Goal: Transaction & Acquisition: Purchase product/service

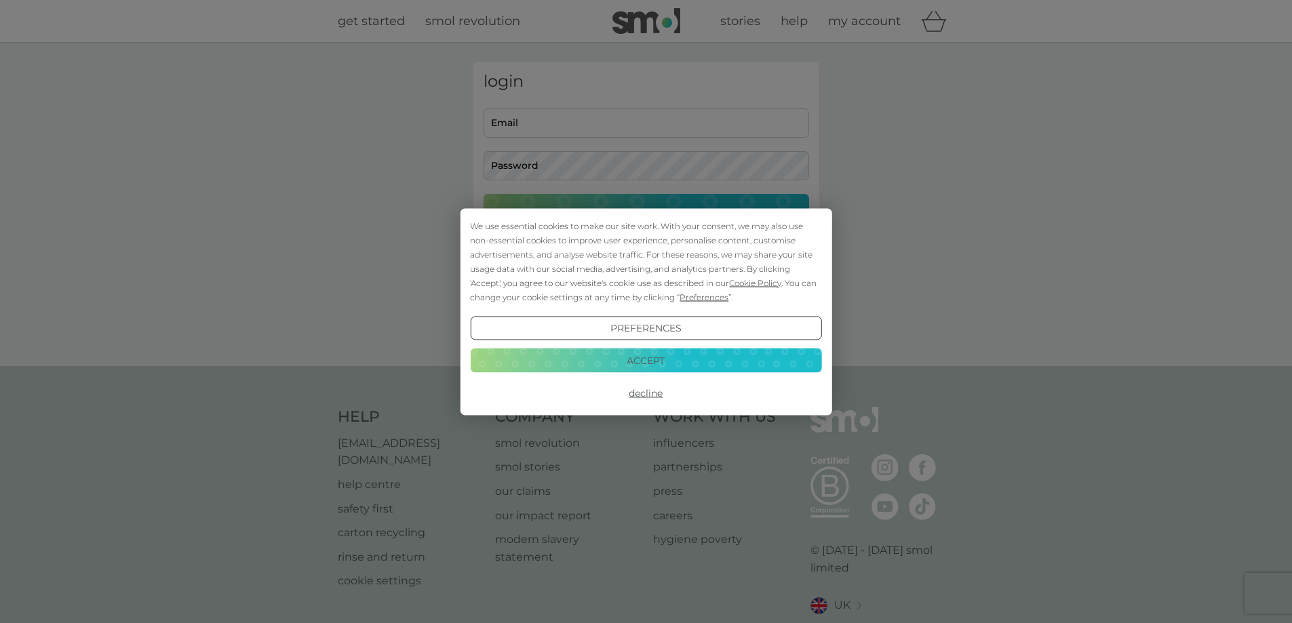
click at [643, 395] on button "Decline" at bounding box center [645, 393] width 351 height 24
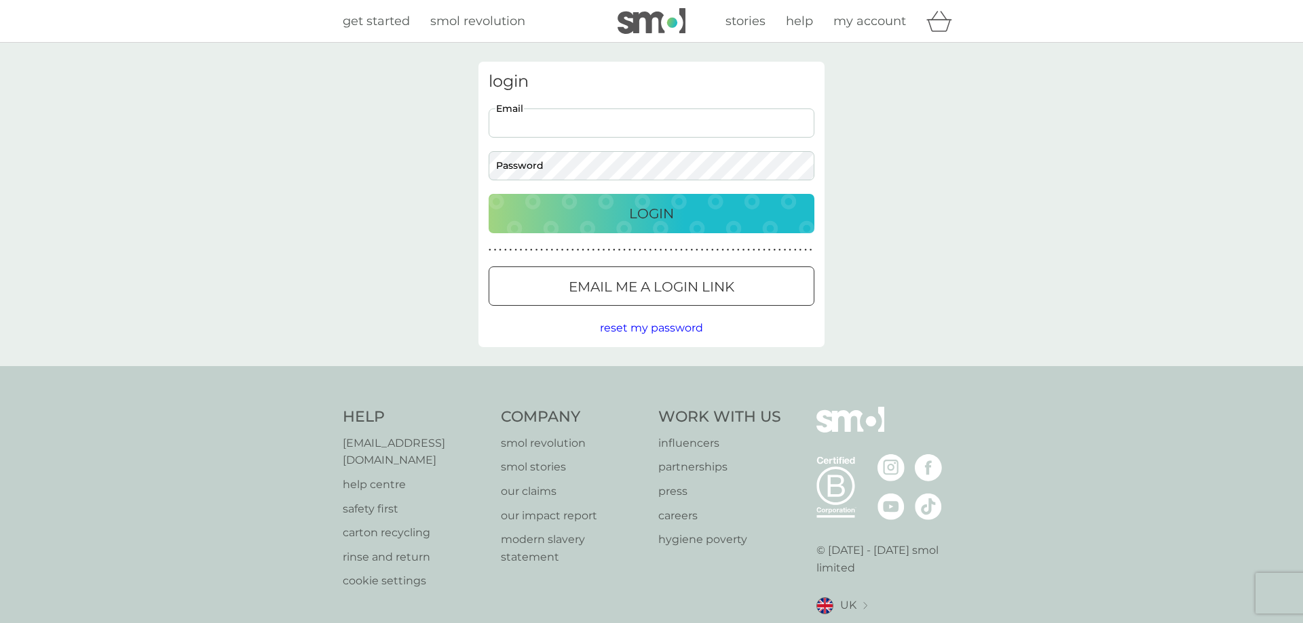
click at [537, 124] on input "Email" at bounding box center [651, 123] width 326 height 29
click at [559, 123] on input "jgray2909@gamil.com" at bounding box center [647, 123] width 326 height 29
click at [561, 126] on input "jgray2909@gmil.com" at bounding box center [647, 123] width 326 height 29
type input "jgray2909@gmail.com"
click at [626, 211] on p "Login" at bounding box center [646, 214] width 45 height 22
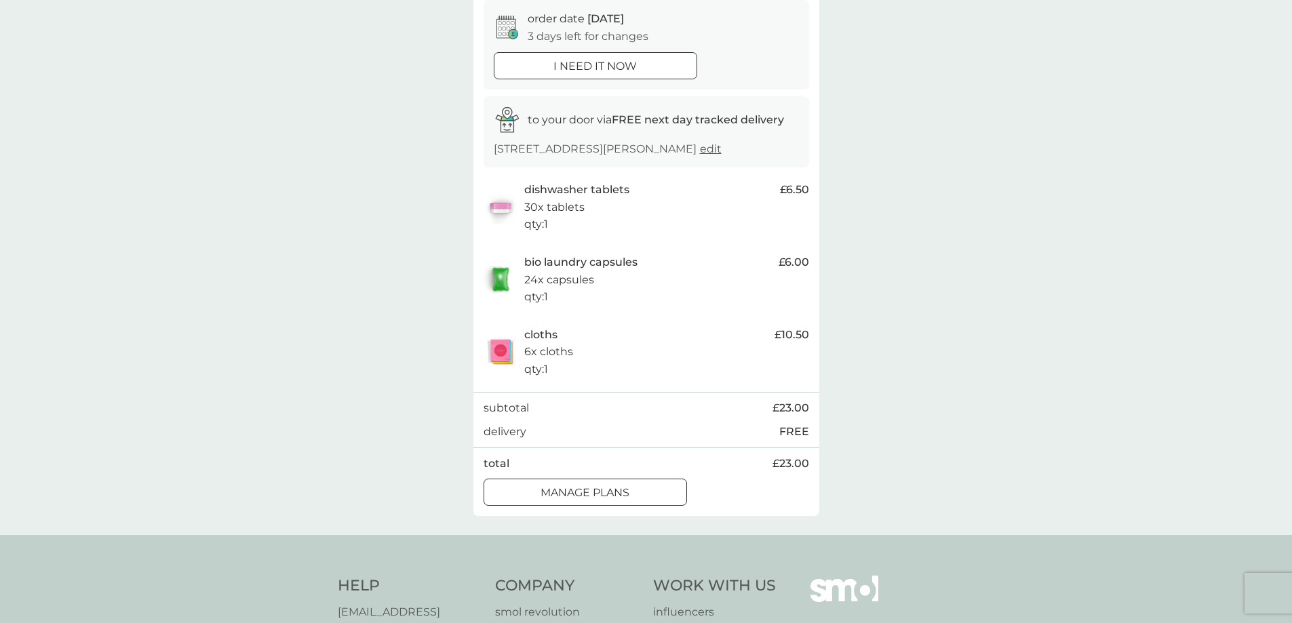
scroll to position [204, 0]
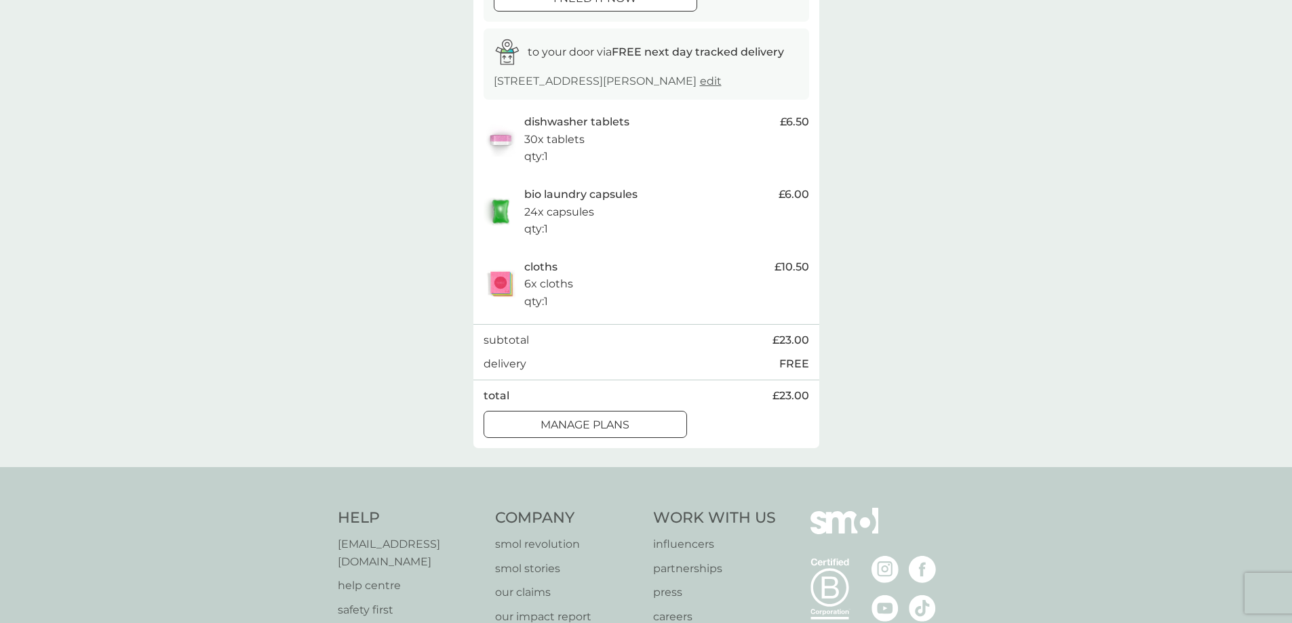
click at [602, 422] on div at bounding box center [585, 426] width 49 height 14
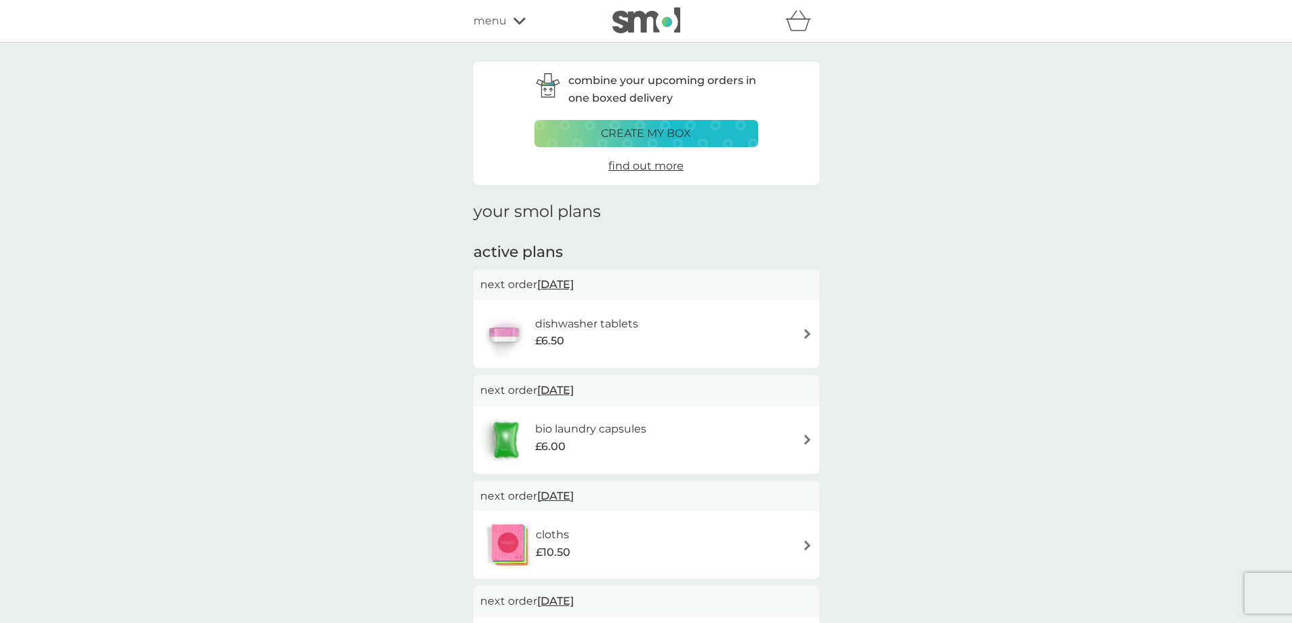
click at [808, 439] on img at bounding box center [808, 440] width 10 height 10
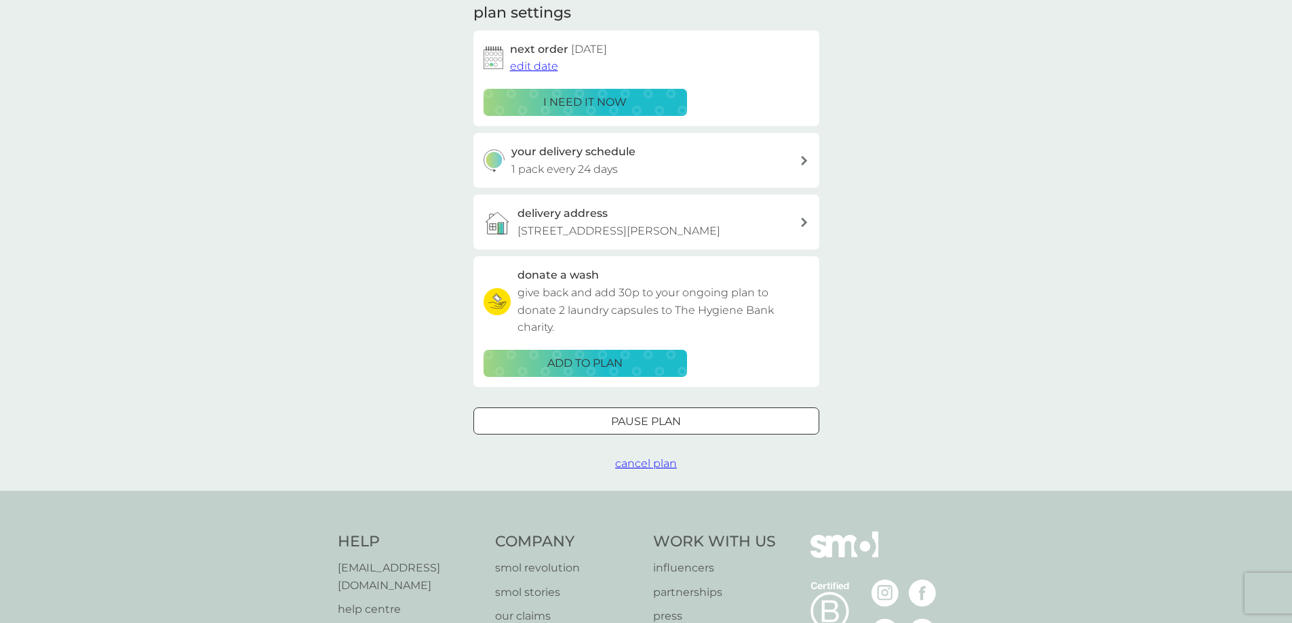
scroll to position [204, 0]
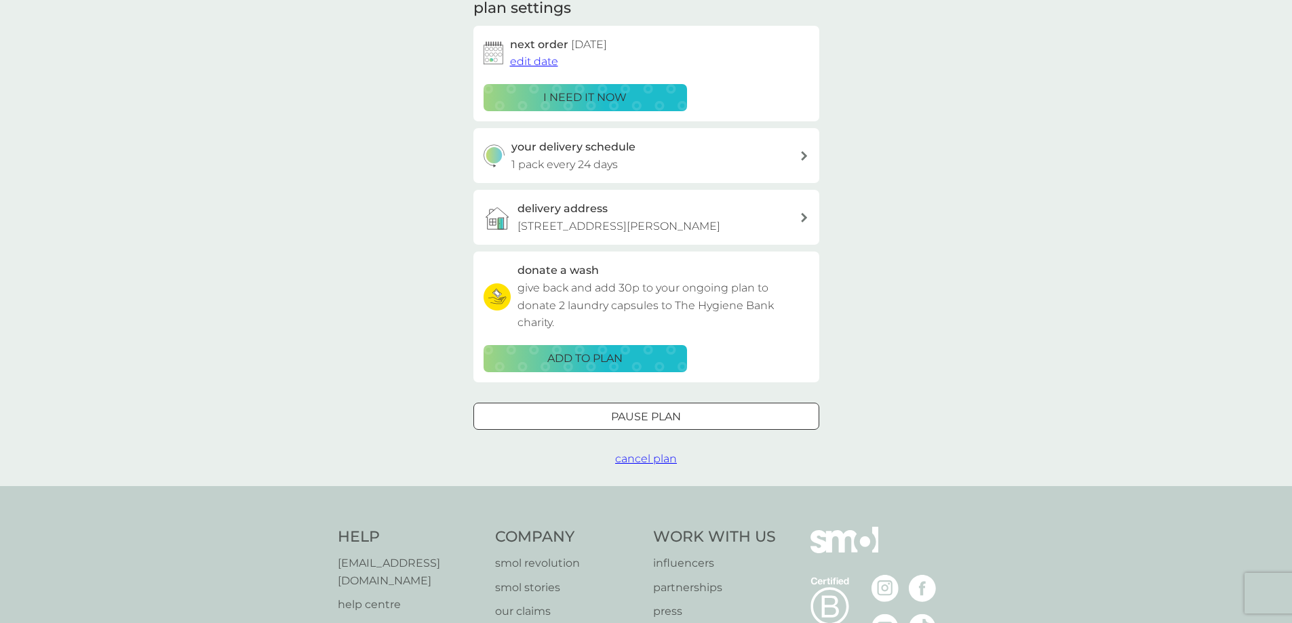
click at [670, 411] on div at bounding box center [646, 417] width 49 height 14
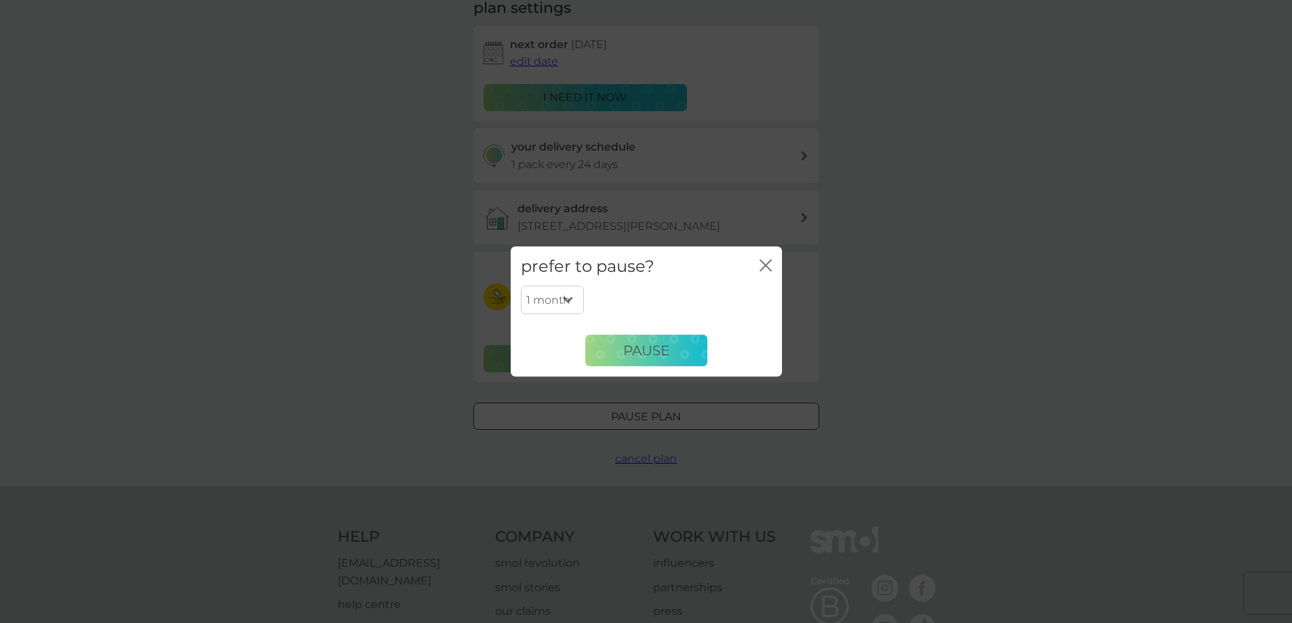
click at [567, 299] on select "1 month 2 months 3 months 4 months 5 months 6 months" at bounding box center [552, 300] width 63 height 28
click at [611, 299] on div "1 month 2 months 3 months 4 months 5 months 6 months Pause" at bounding box center [646, 326] width 251 height 81
click at [652, 351] on span "Pause" at bounding box center [646, 351] width 46 height 16
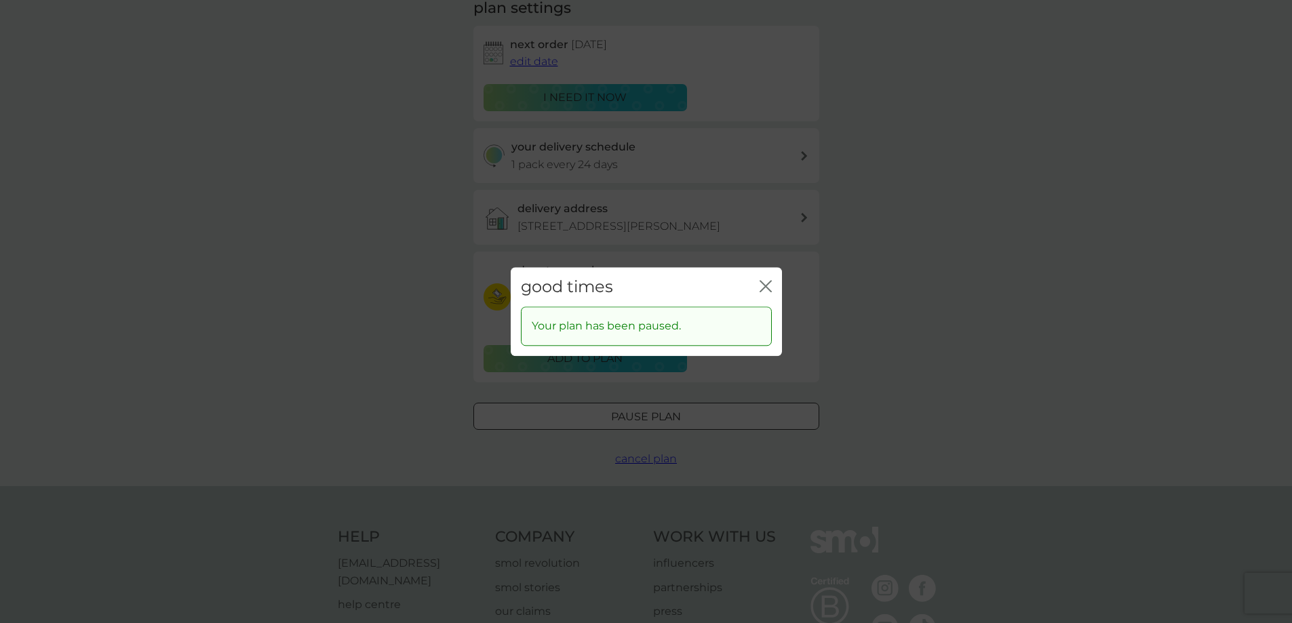
click at [768, 284] on icon "close" at bounding box center [768, 286] width 5 height 11
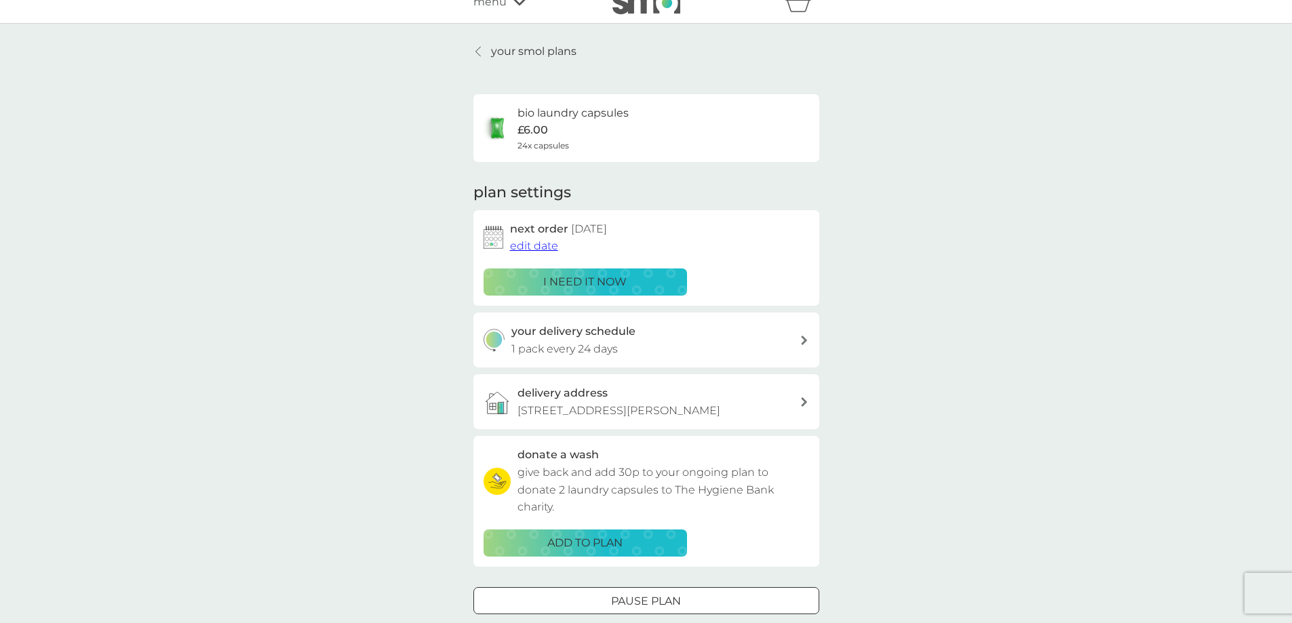
scroll to position [0, 0]
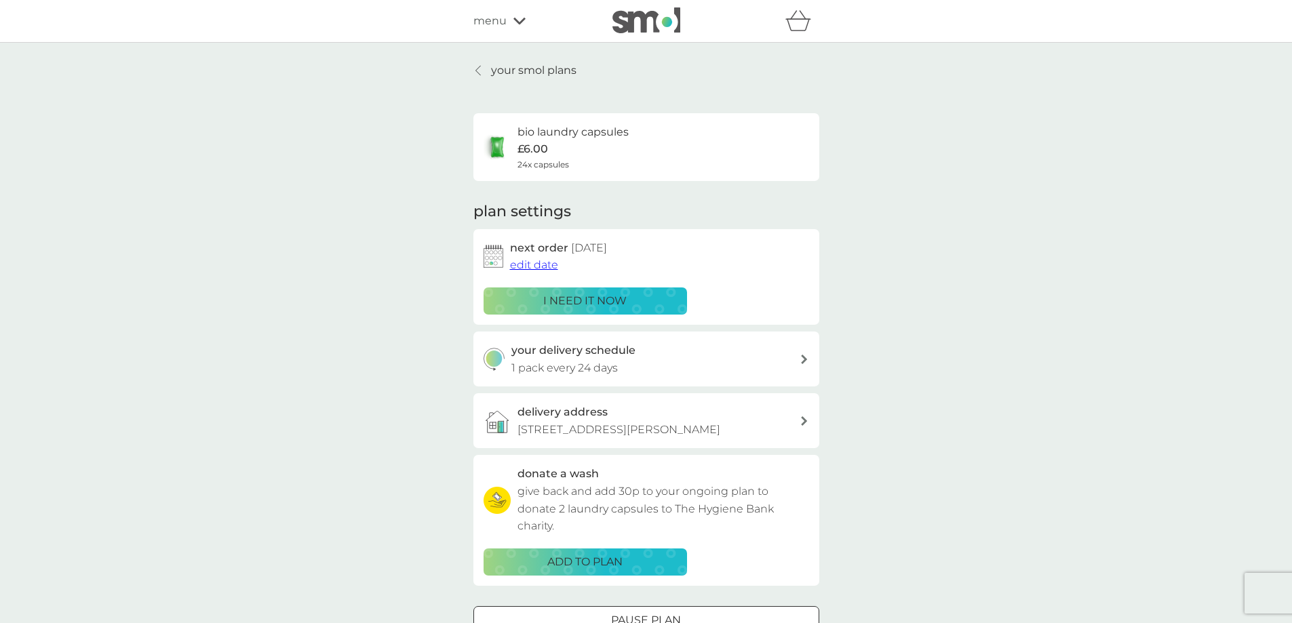
click at [505, 75] on p "your smol plans" at bounding box center [533, 71] width 85 height 18
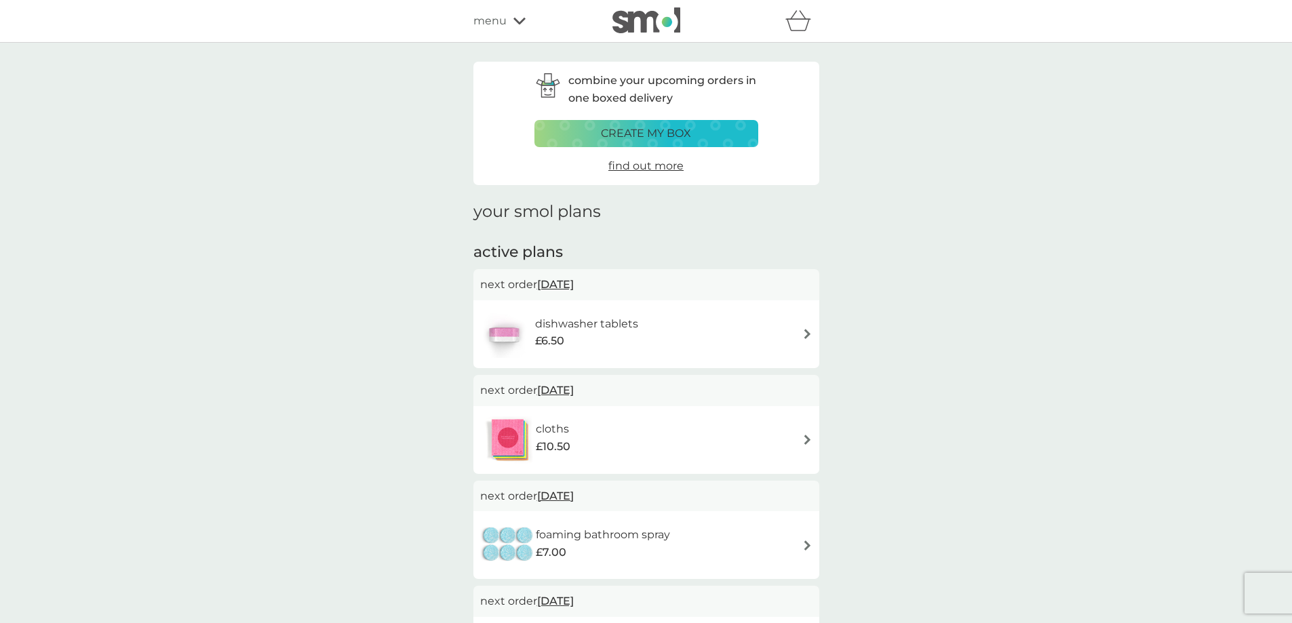
click at [613, 136] on p "create my box" at bounding box center [646, 134] width 90 height 18
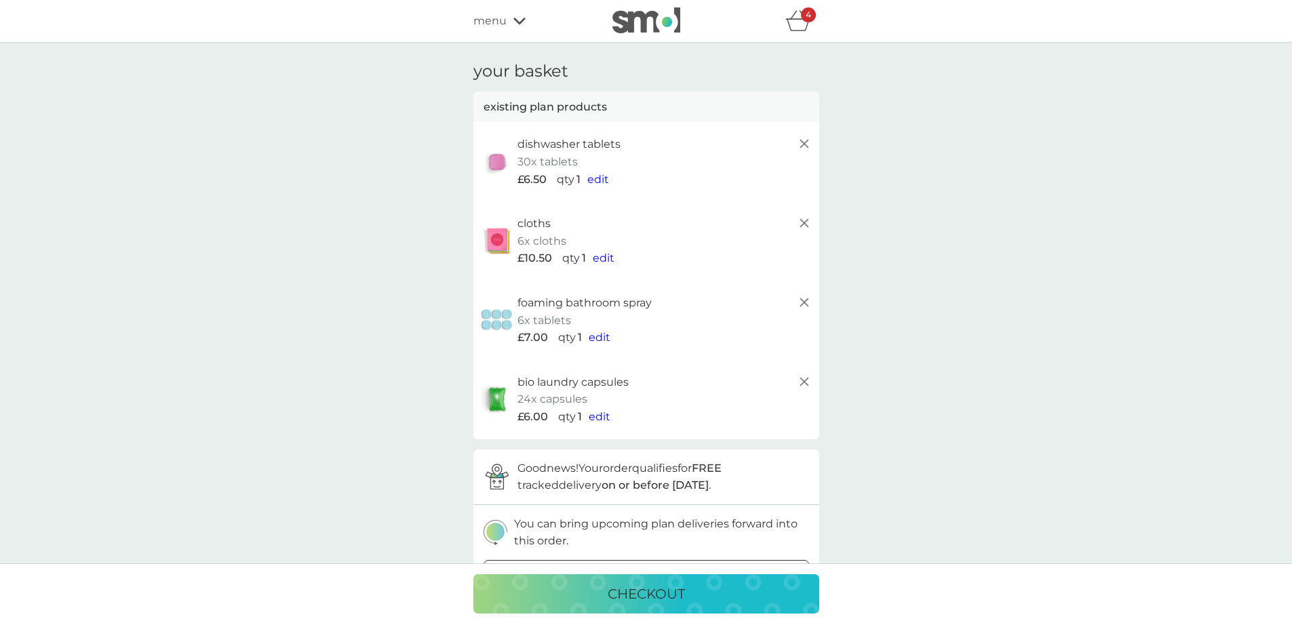
click at [806, 301] on line at bounding box center [804, 303] width 8 height 8
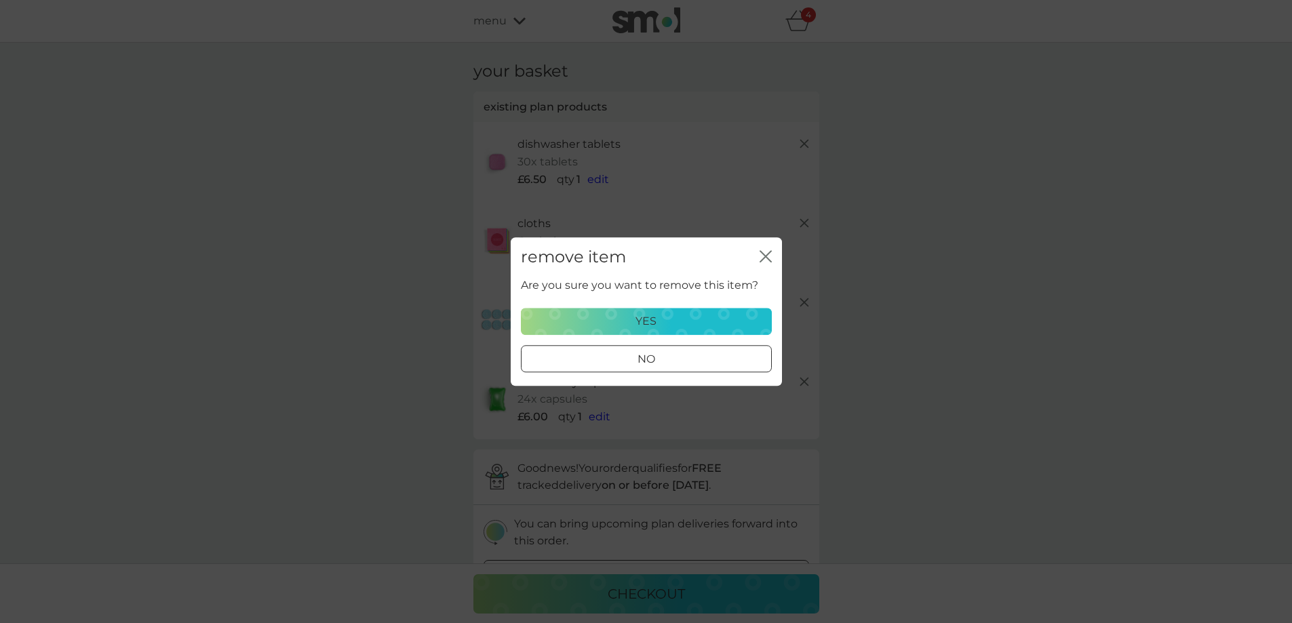
click at [699, 322] on div "yes" at bounding box center [646, 322] width 233 height 18
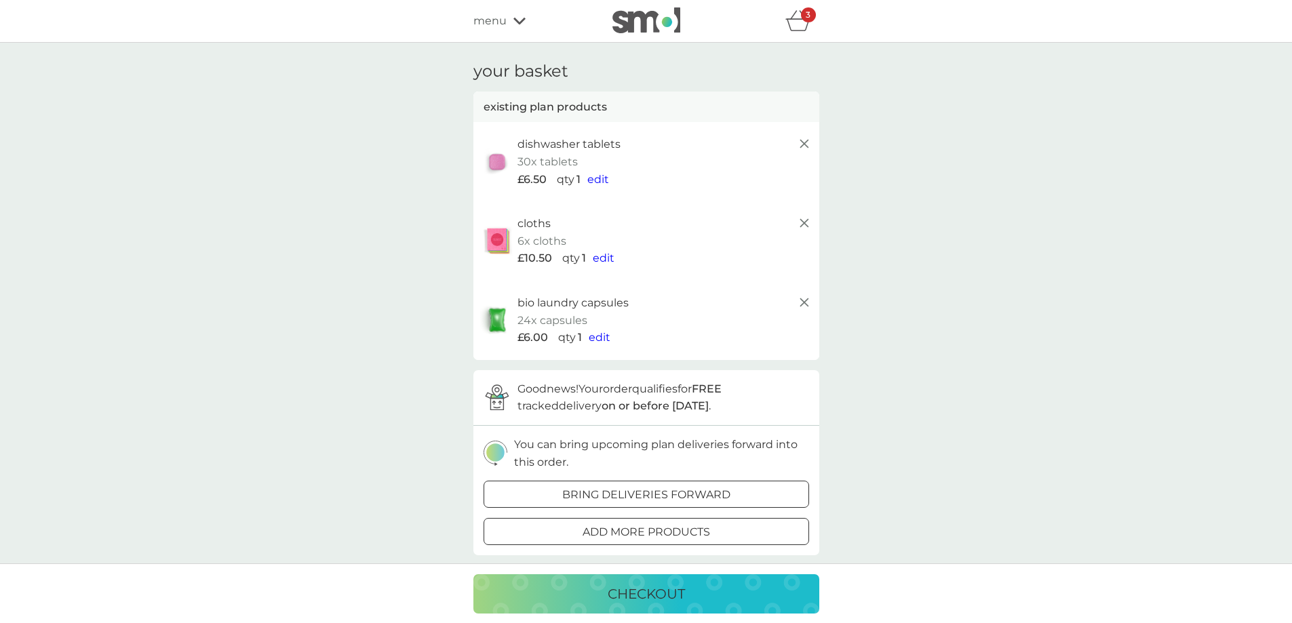
click at [604, 339] on span "edit" at bounding box center [600, 337] width 22 height 13
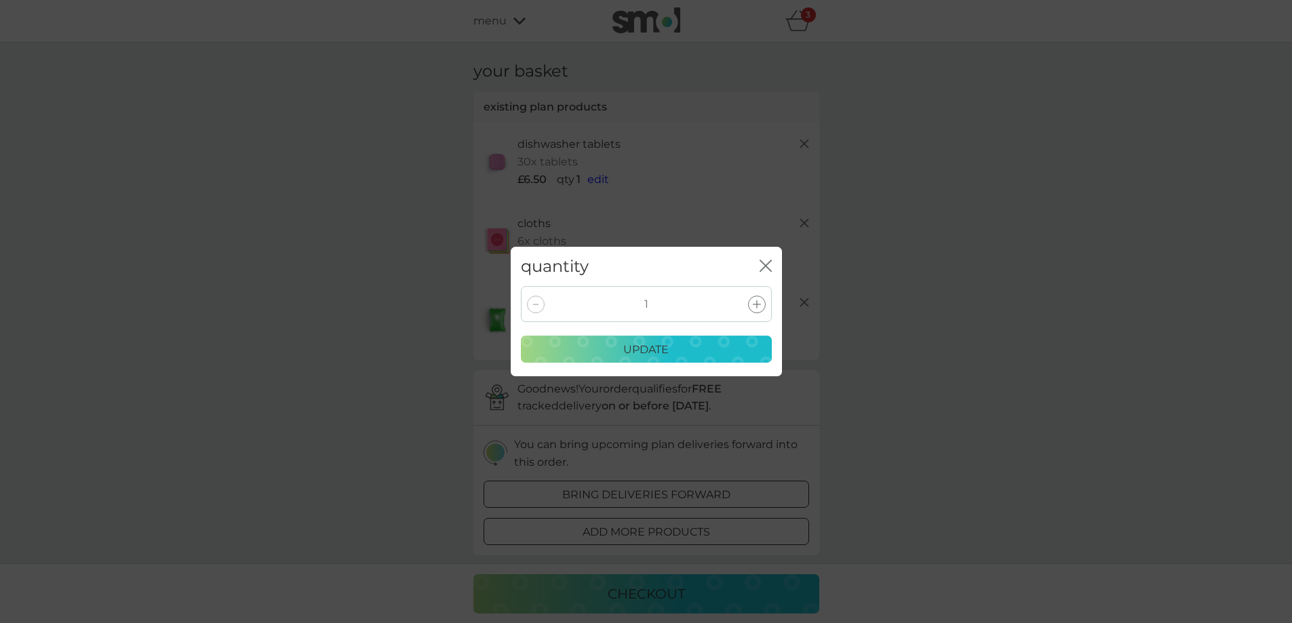
click at [762, 265] on icon "close" at bounding box center [766, 266] width 12 height 12
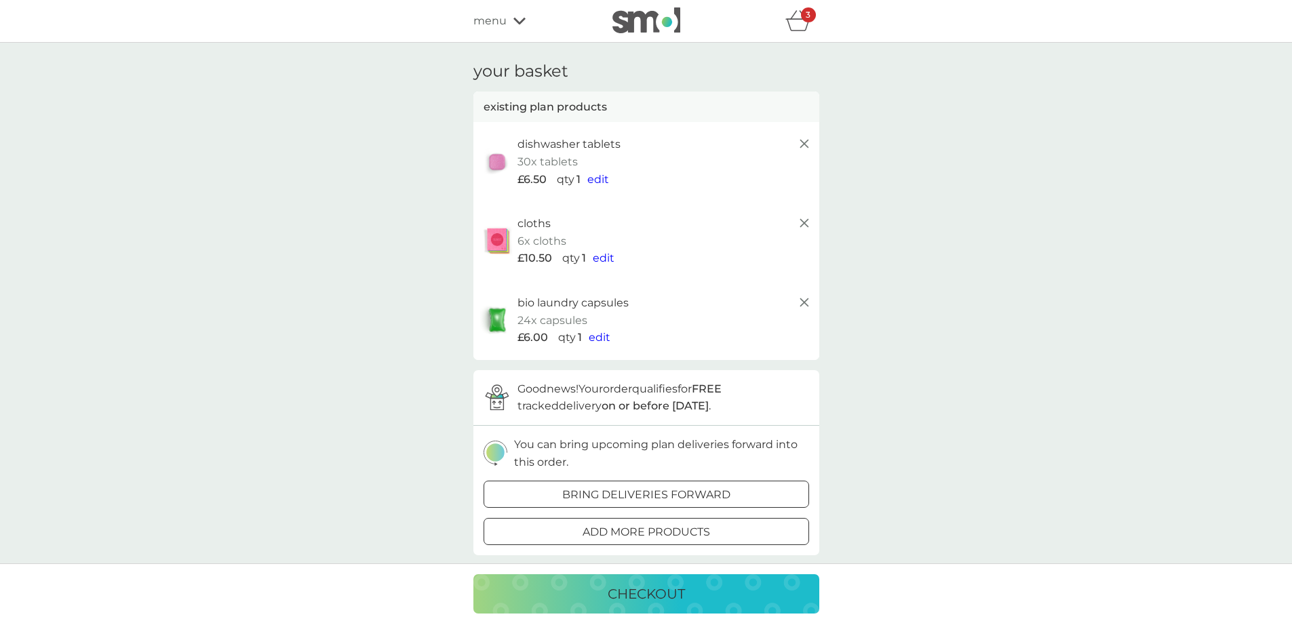
click at [806, 302] on icon at bounding box center [805, 302] width 16 height 16
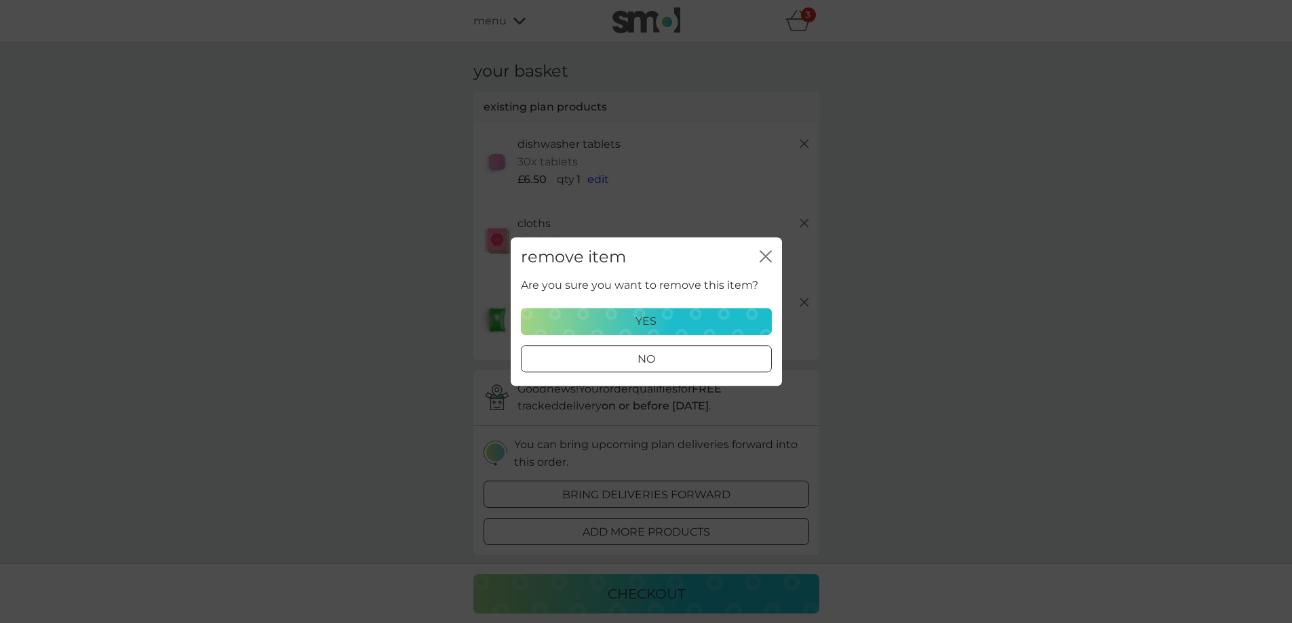
click at [647, 318] on p "yes" at bounding box center [646, 322] width 21 height 18
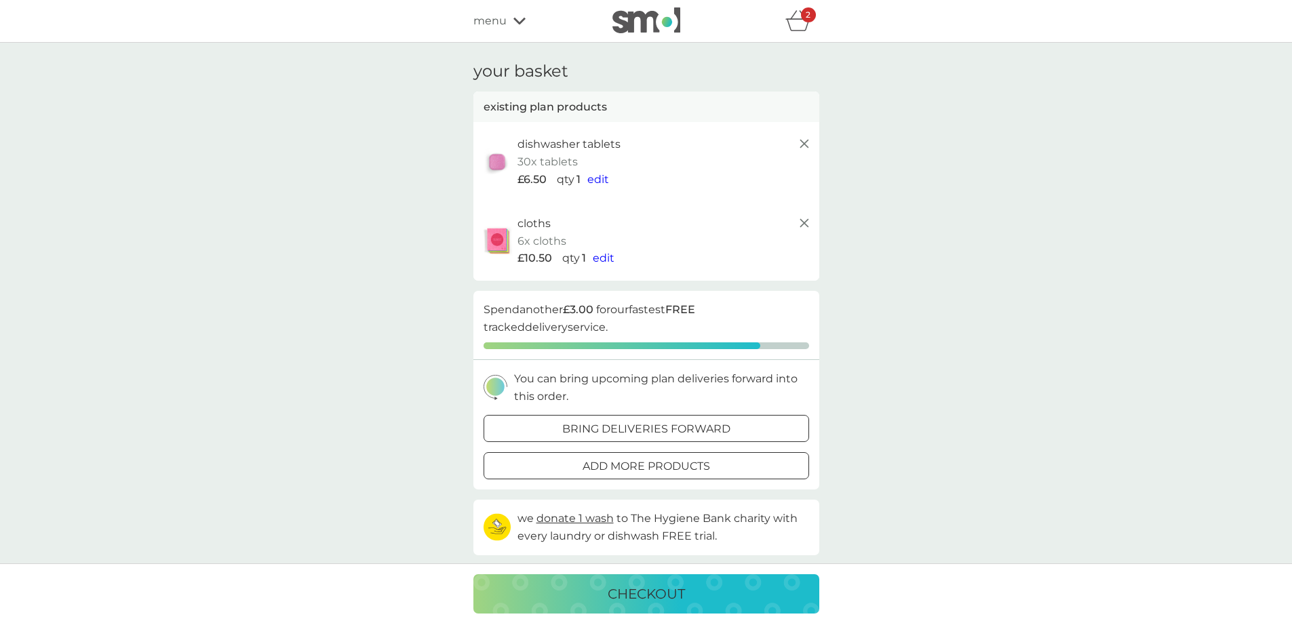
click at [628, 463] on div at bounding box center [630, 466] width 12 height 12
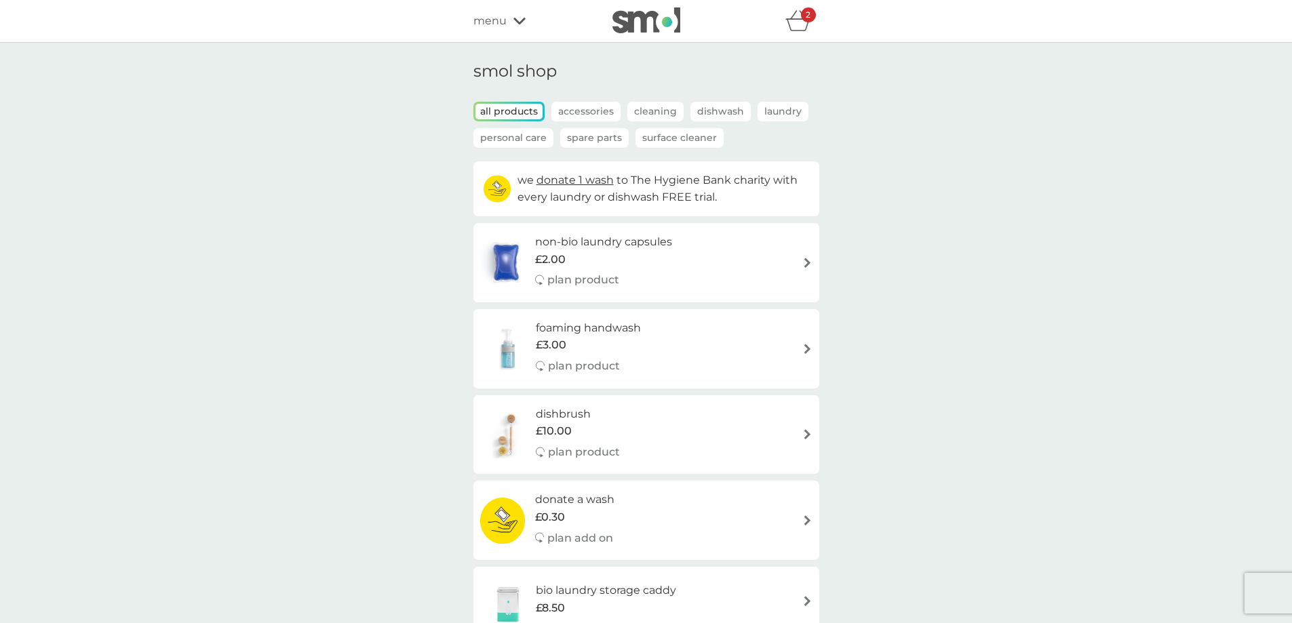
click at [807, 261] on img at bounding box center [808, 263] width 10 height 10
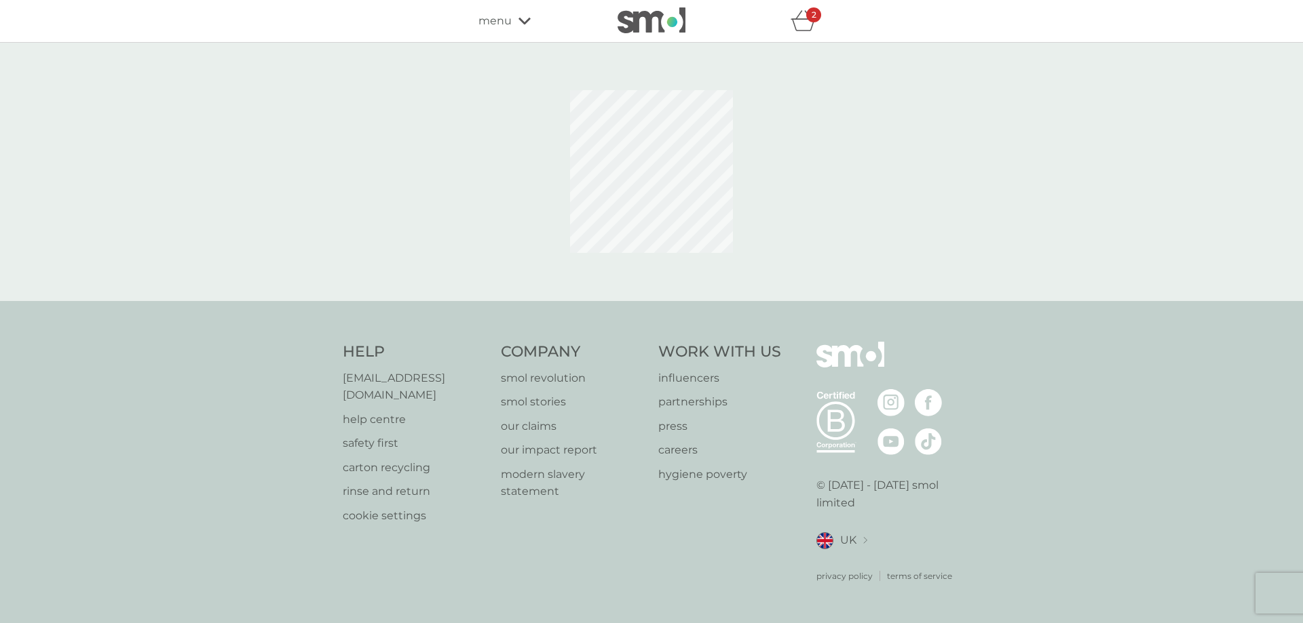
select select "42"
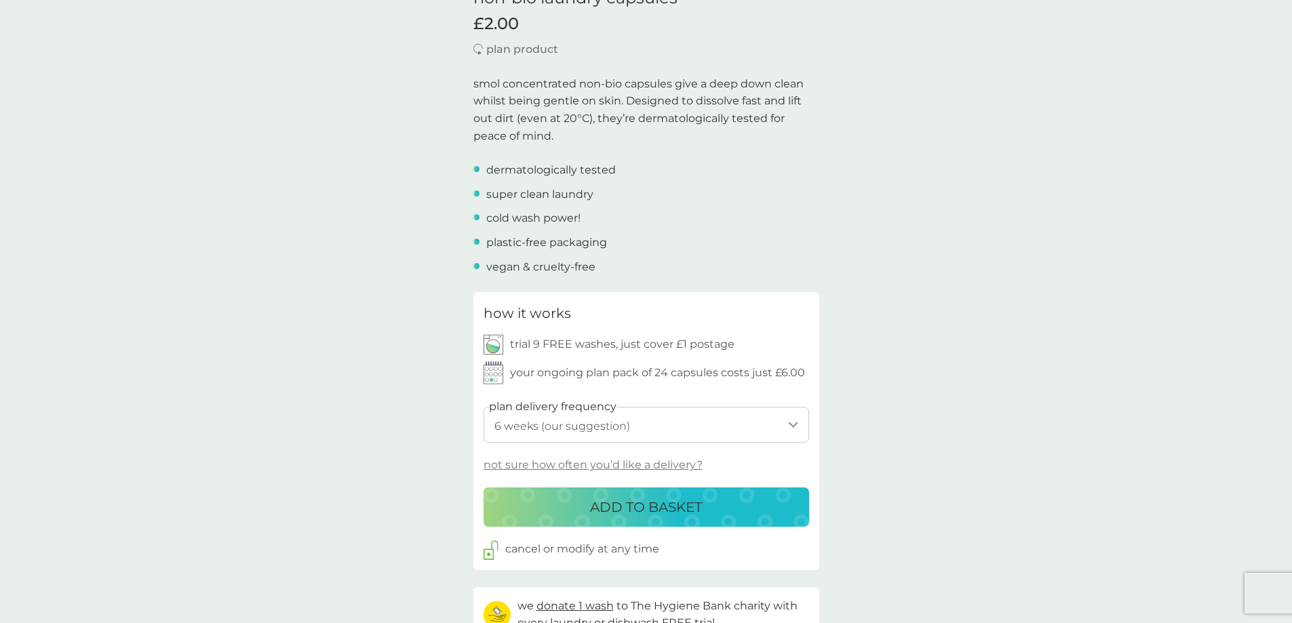
scroll to position [407, 0]
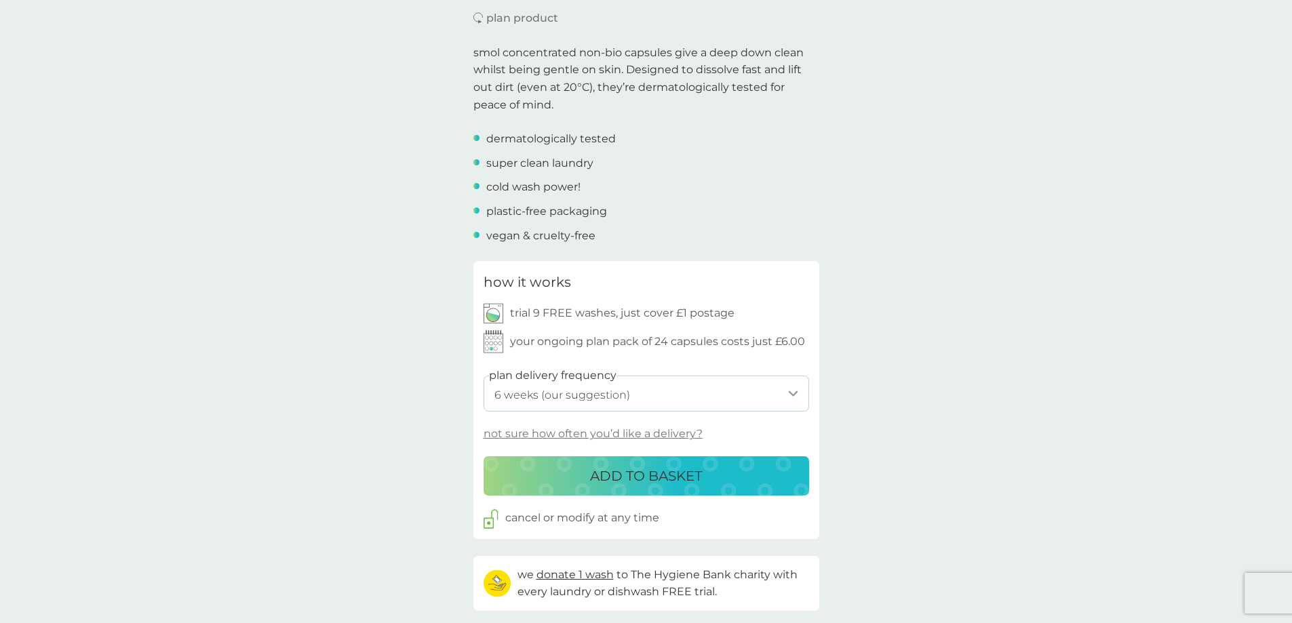
click at [668, 474] on p "ADD TO BASKET" at bounding box center [646, 476] width 112 height 22
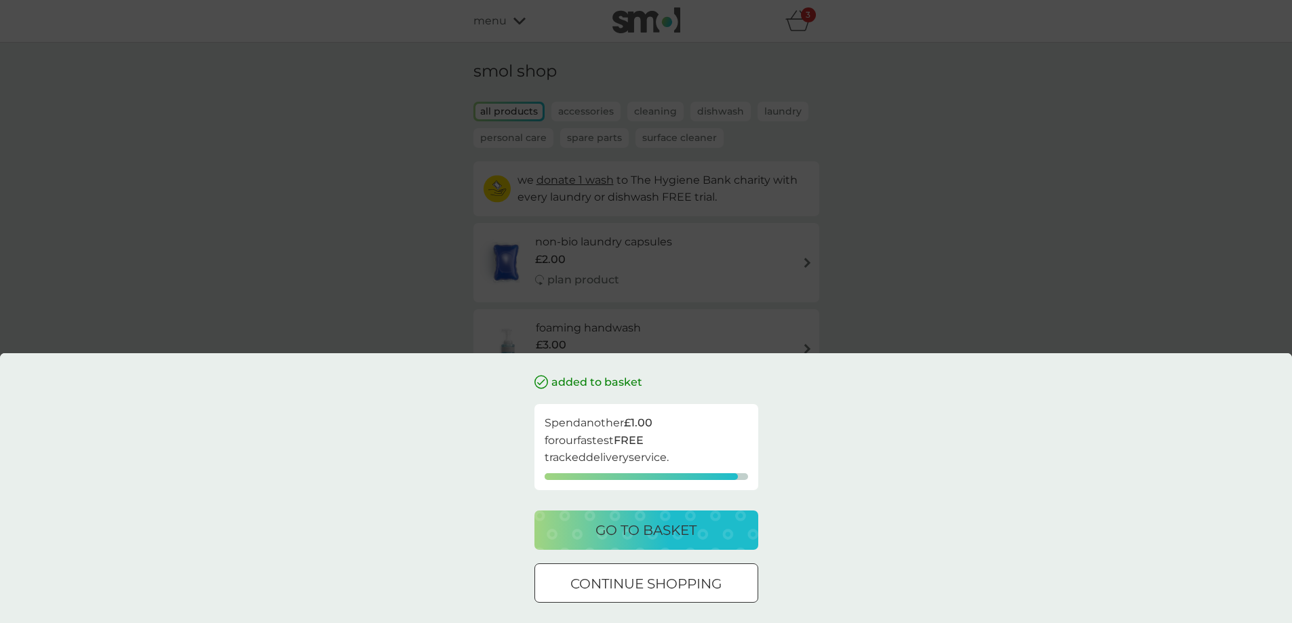
click at [663, 529] on p "go to basket" at bounding box center [646, 531] width 101 height 22
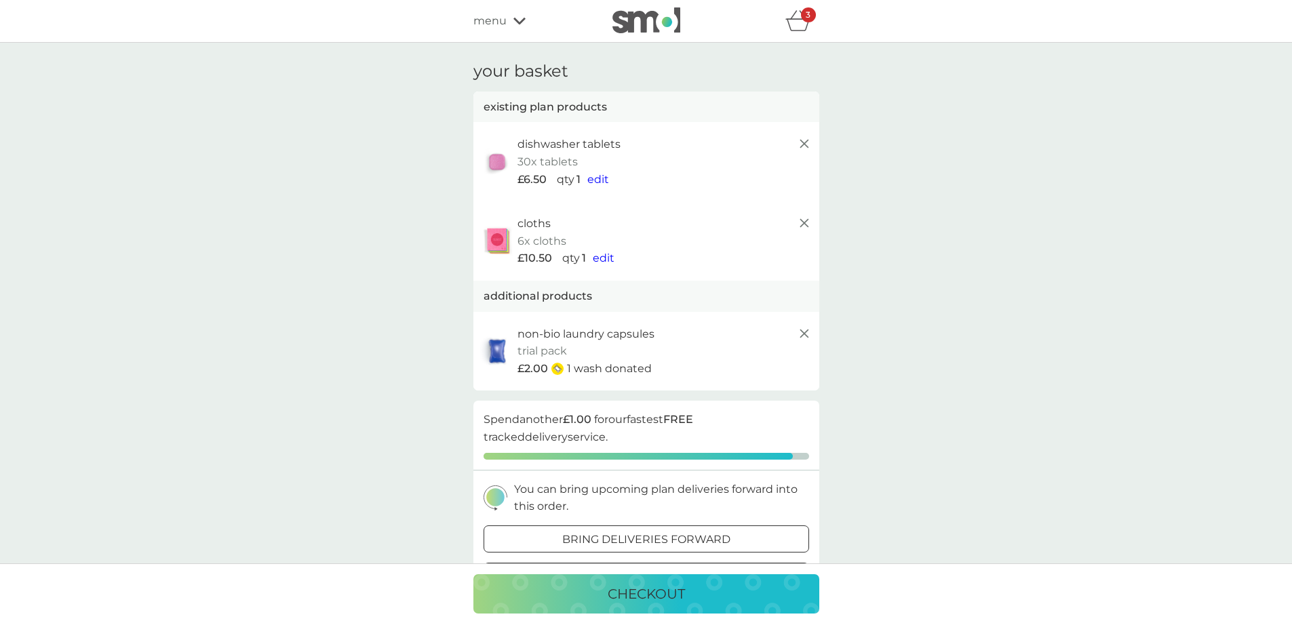
scroll to position [68, 0]
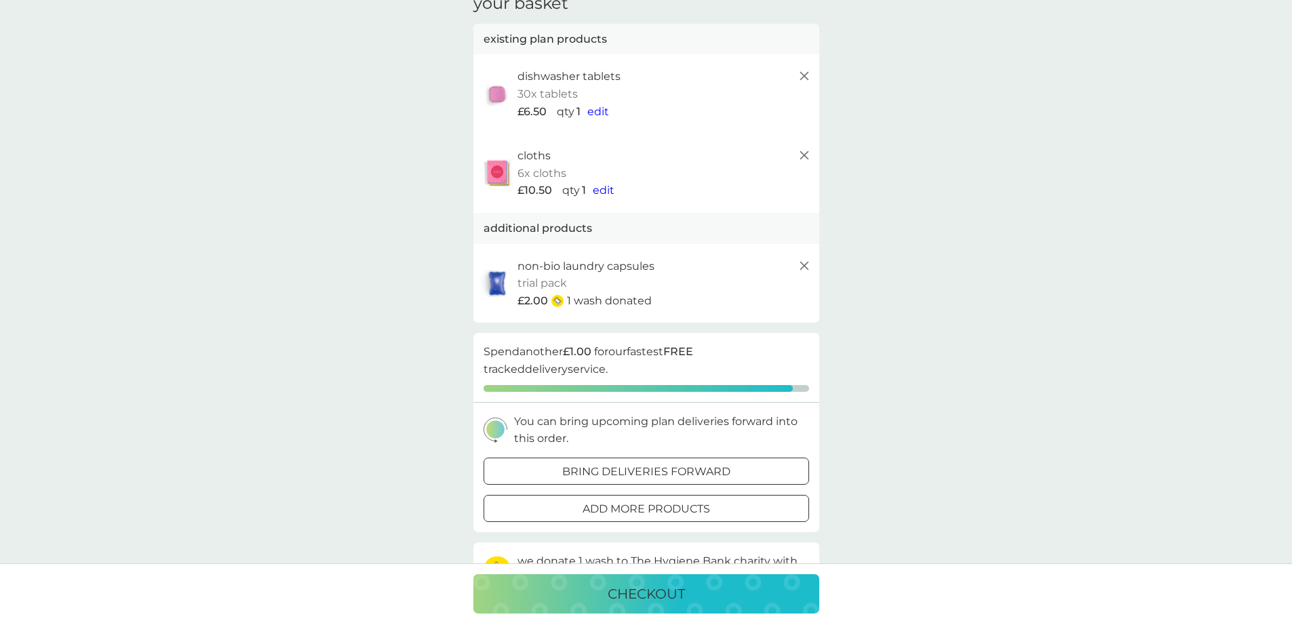
click at [641, 469] on div at bounding box center [646, 472] width 49 height 14
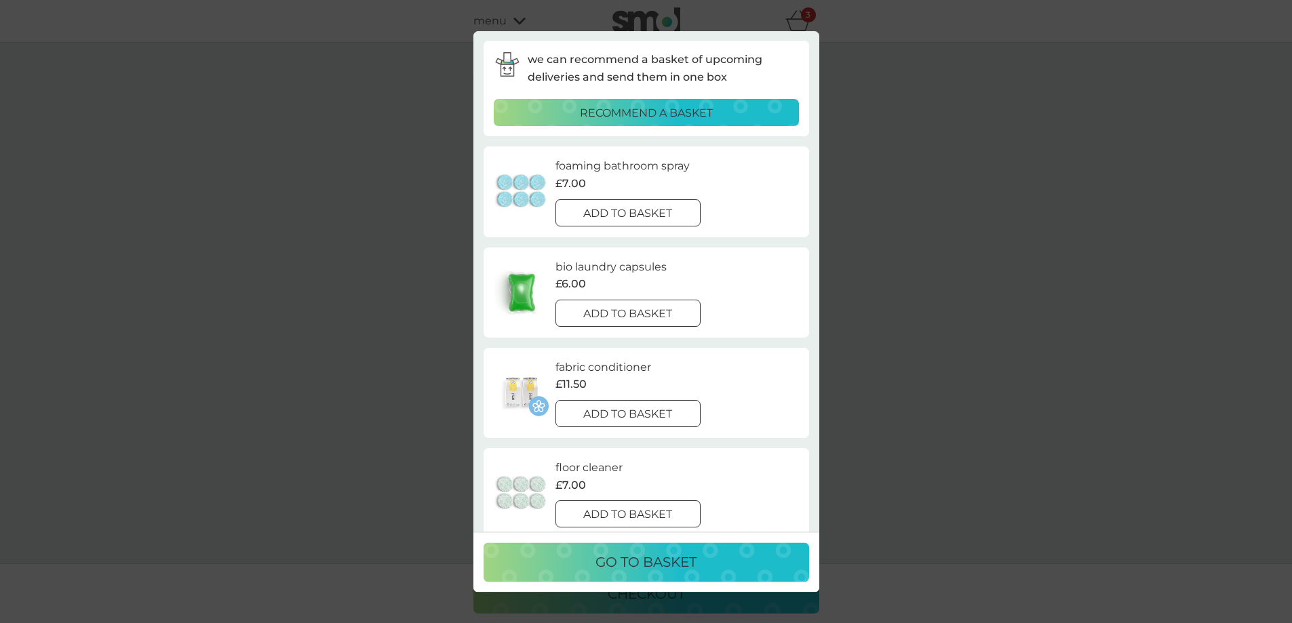
scroll to position [0, 0]
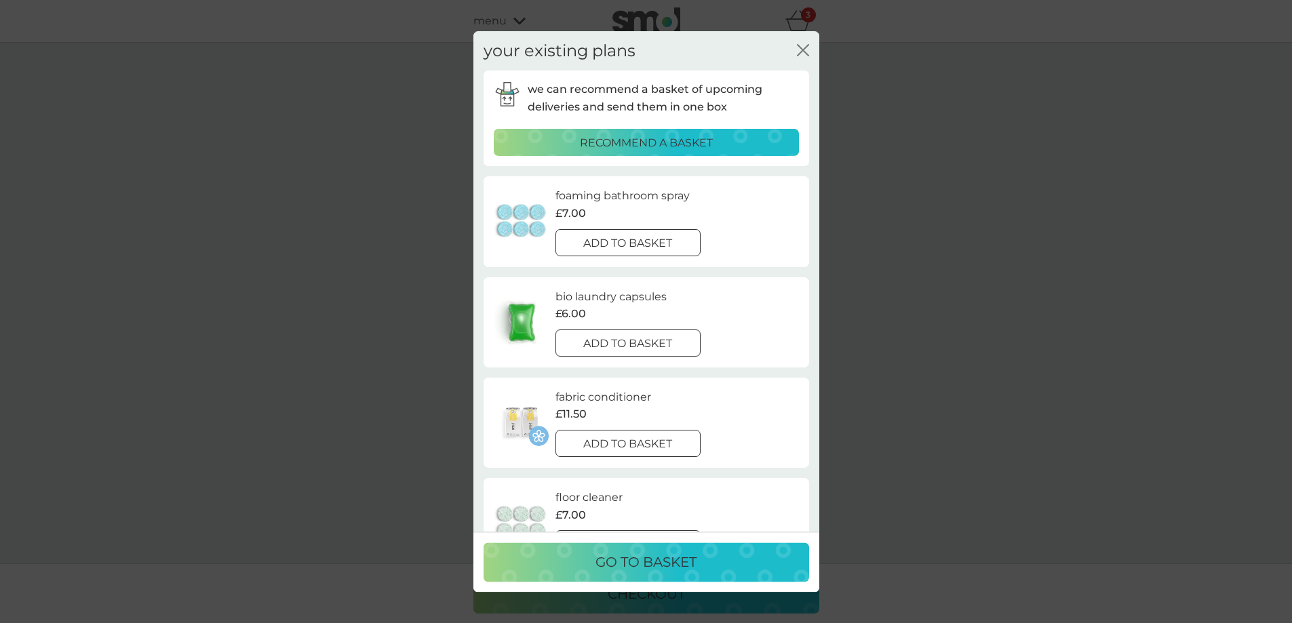
click at [802, 51] on icon "close" at bounding box center [800, 50] width 5 height 11
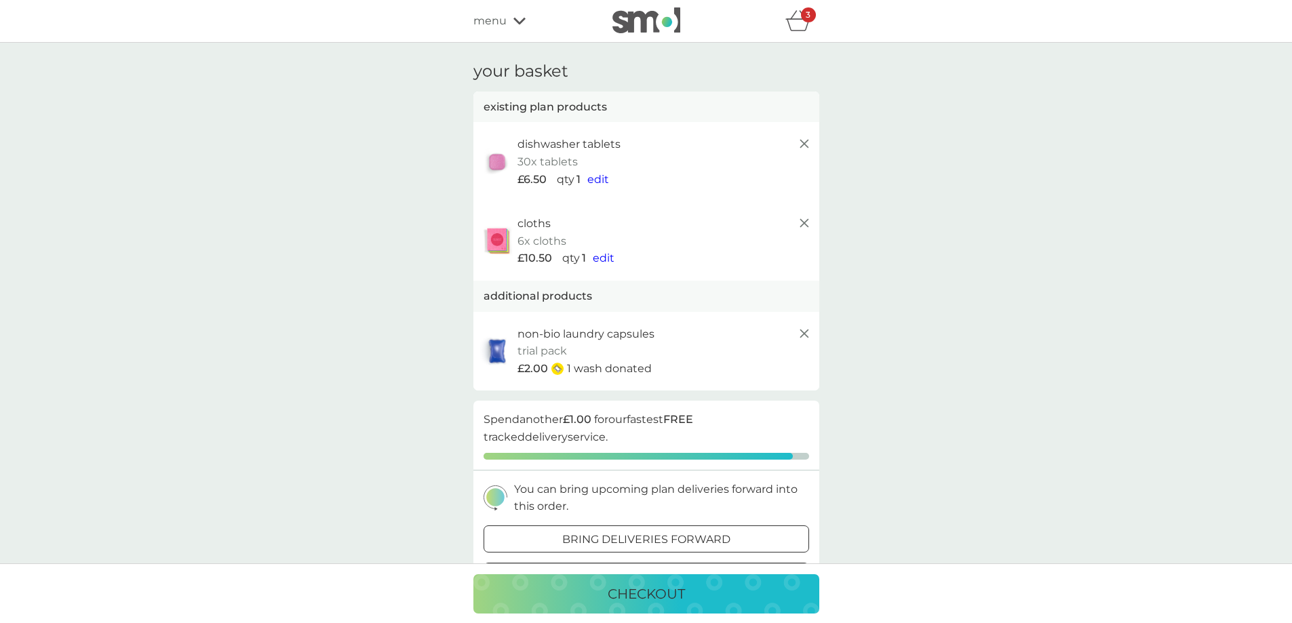
click at [598, 181] on span "edit" at bounding box center [599, 179] width 22 height 13
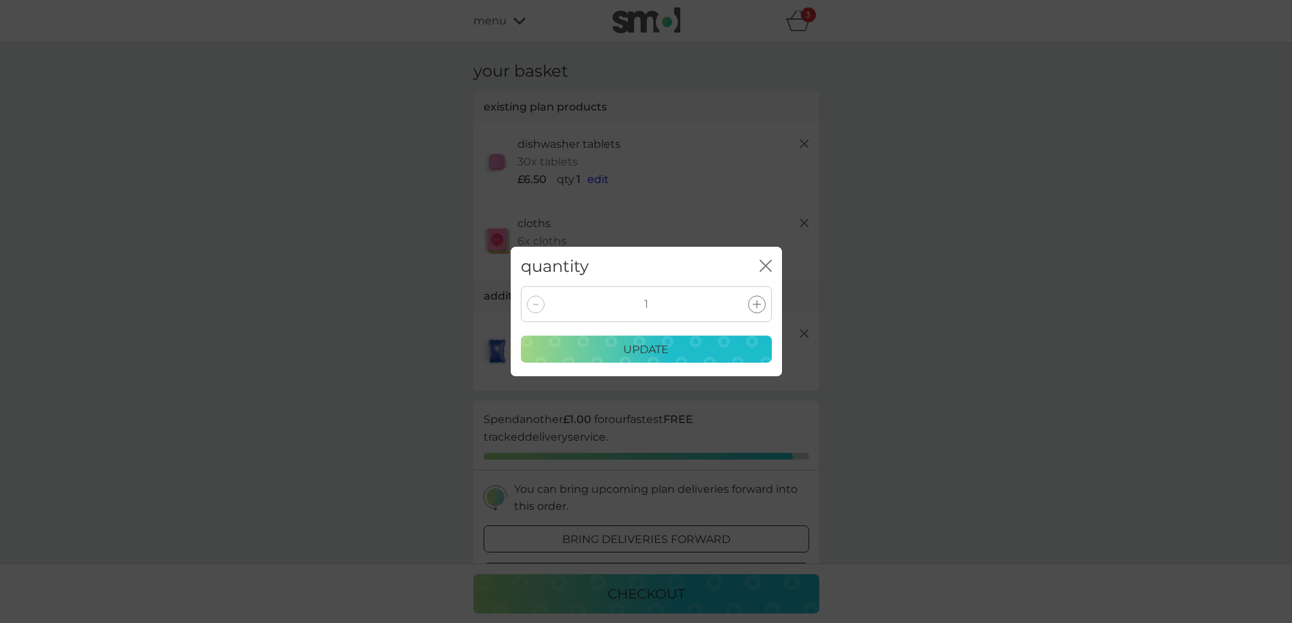
click at [759, 307] on icon at bounding box center [757, 305] width 8 height 8
click at [682, 349] on div "update" at bounding box center [646, 350] width 233 height 18
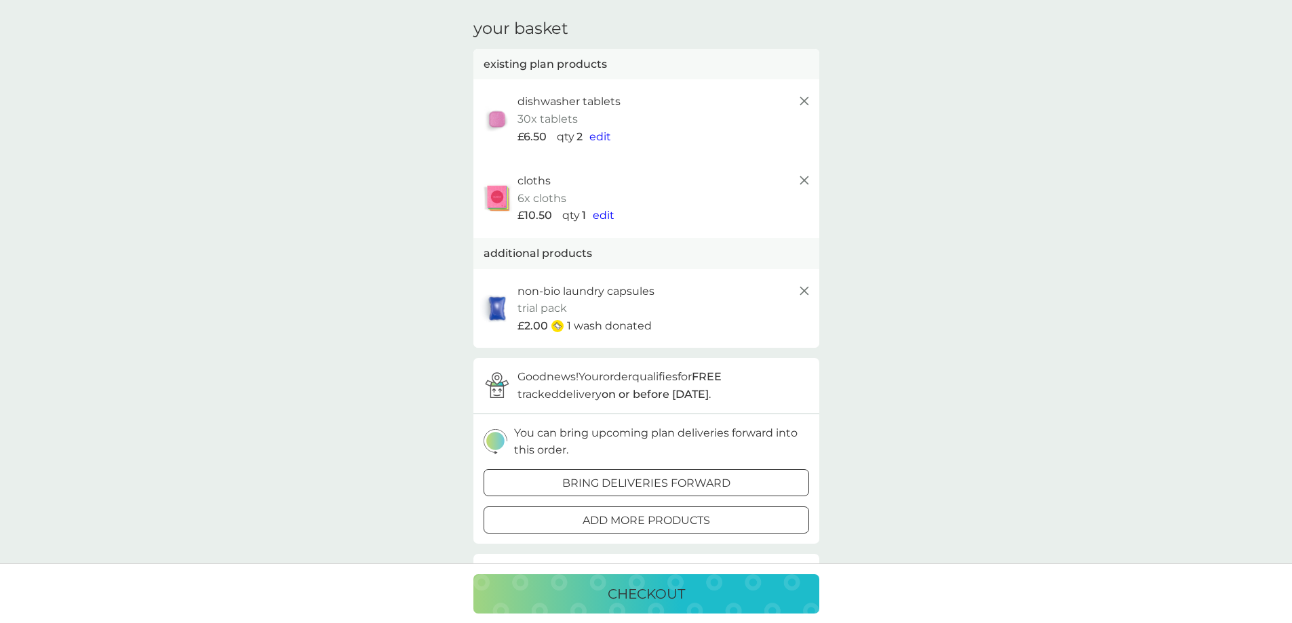
scroll to position [68, 0]
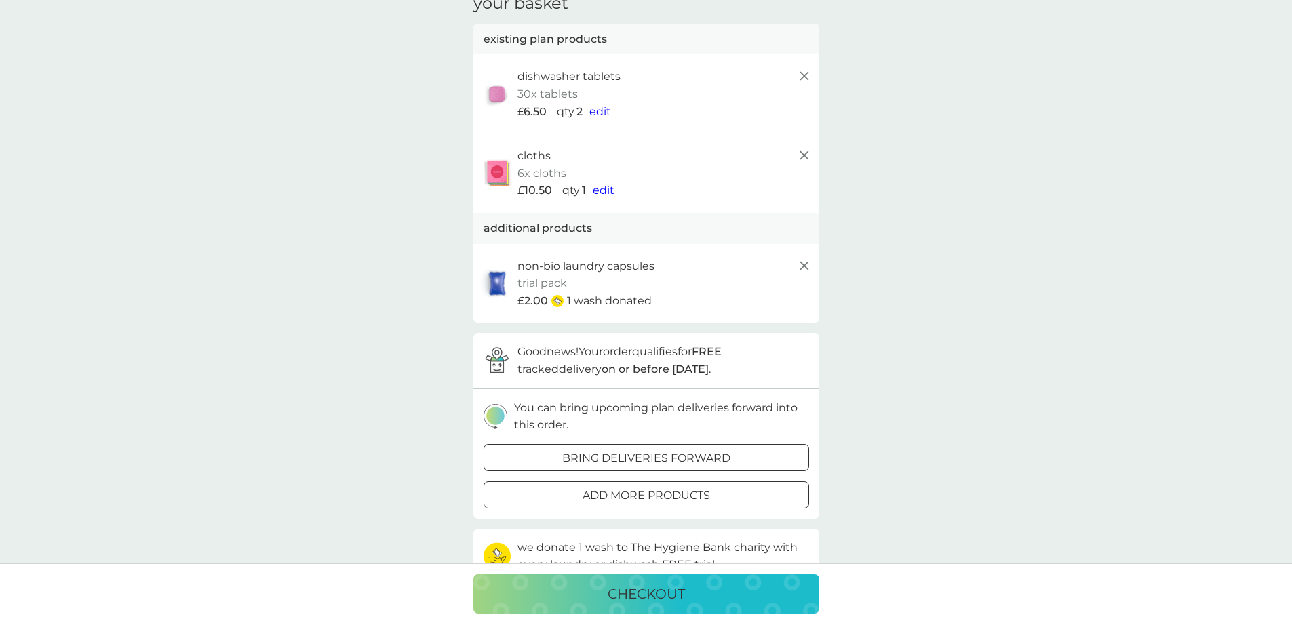
click at [626, 294] on p "1 wash donated" at bounding box center [609, 301] width 85 height 18
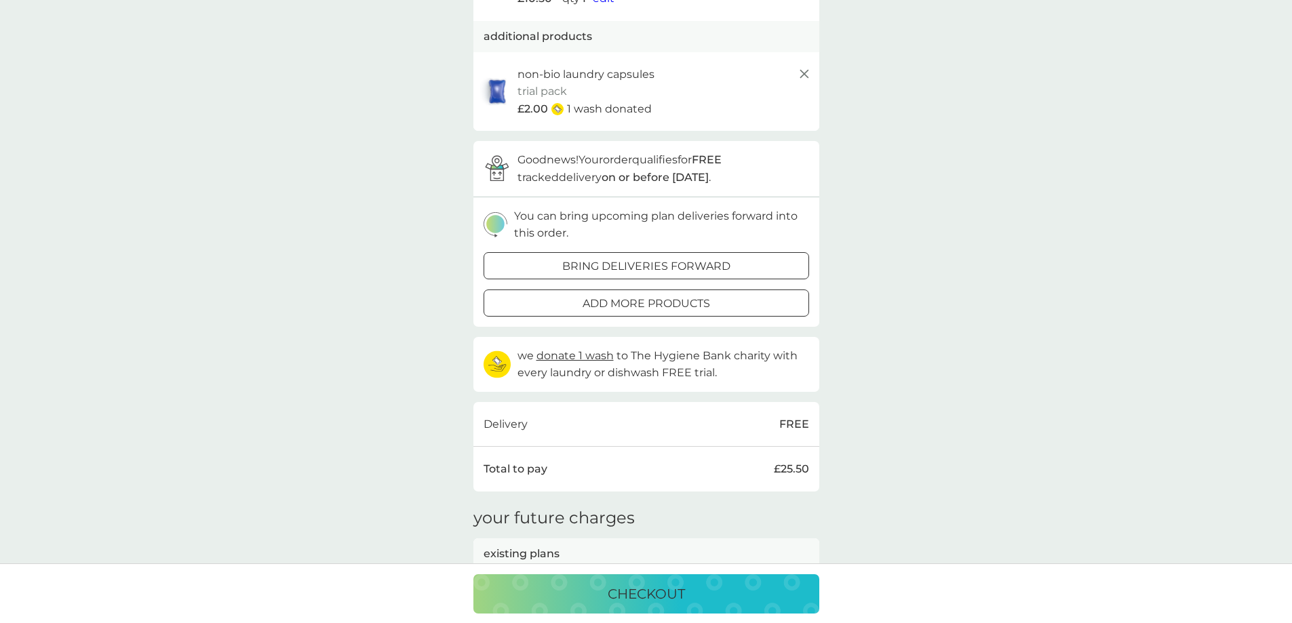
scroll to position [271, 0]
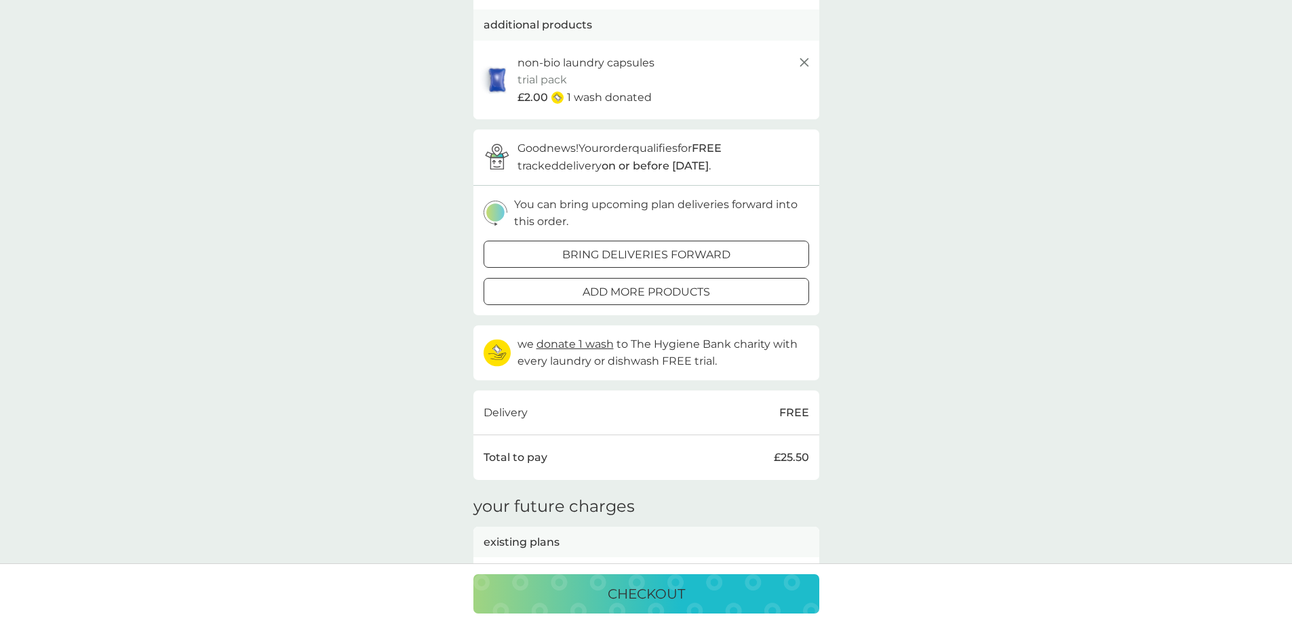
click at [643, 288] on div at bounding box center [646, 292] width 49 height 14
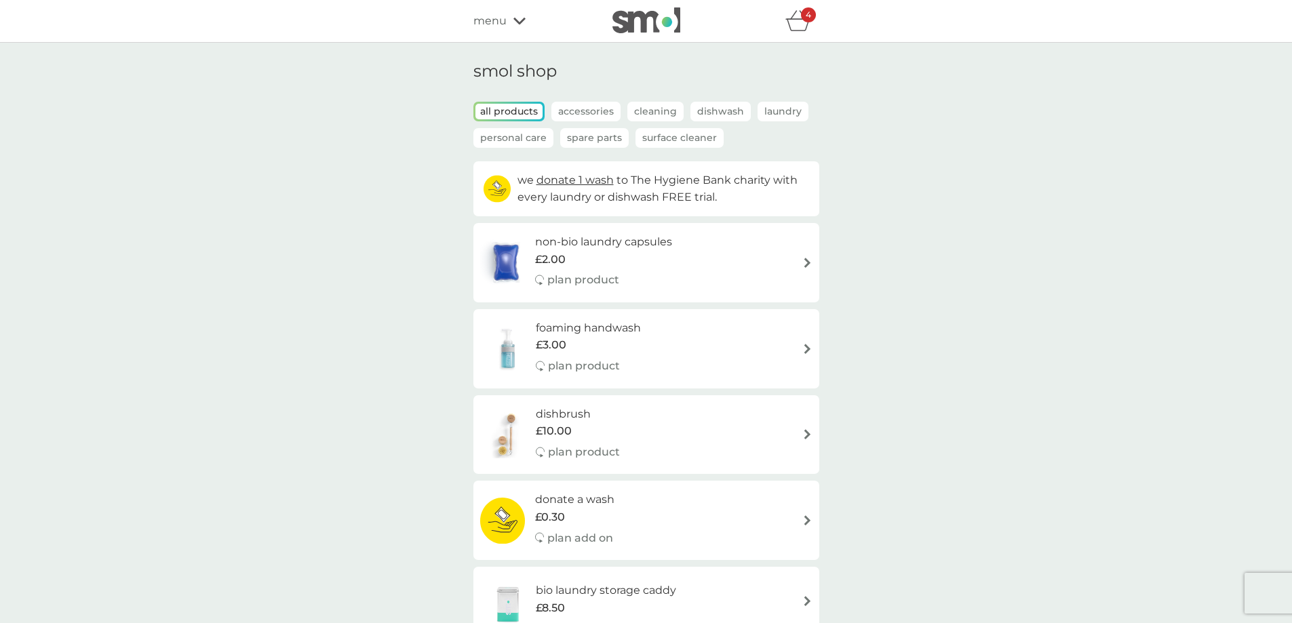
click at [807, 264] on img at bounding box center [808, 263] width 10 height 10
select select "42"
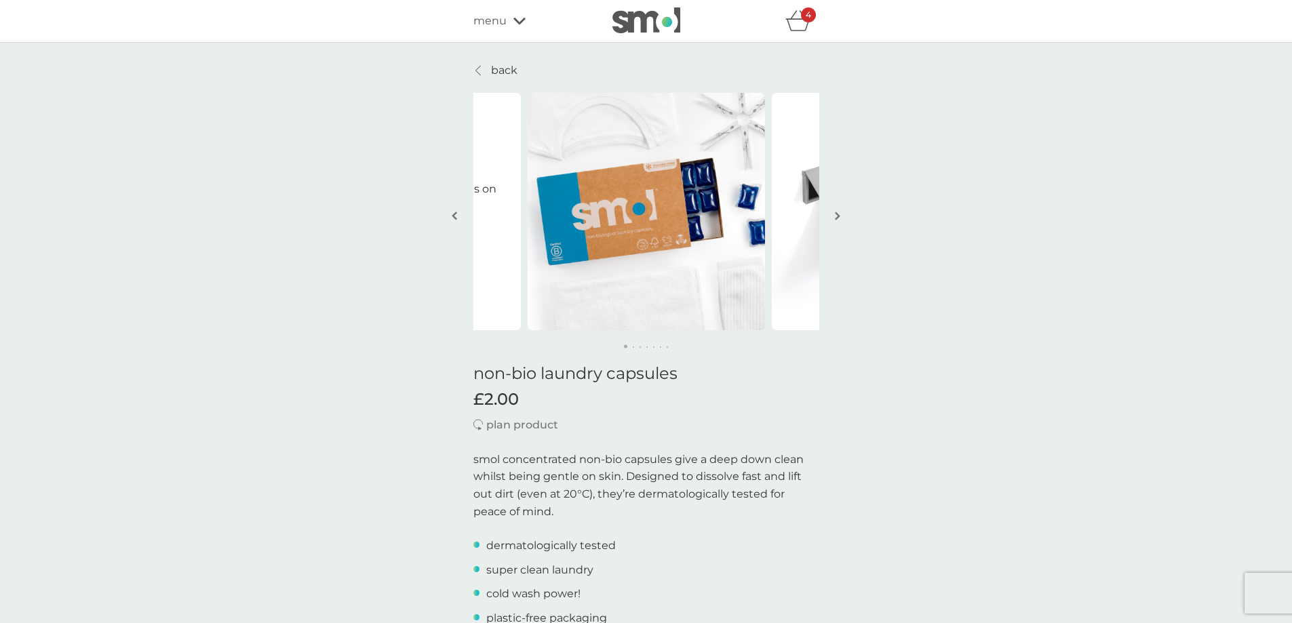
click at [803, 23] on icon "basket" at bounding box center [799, 20] width 26 height 21
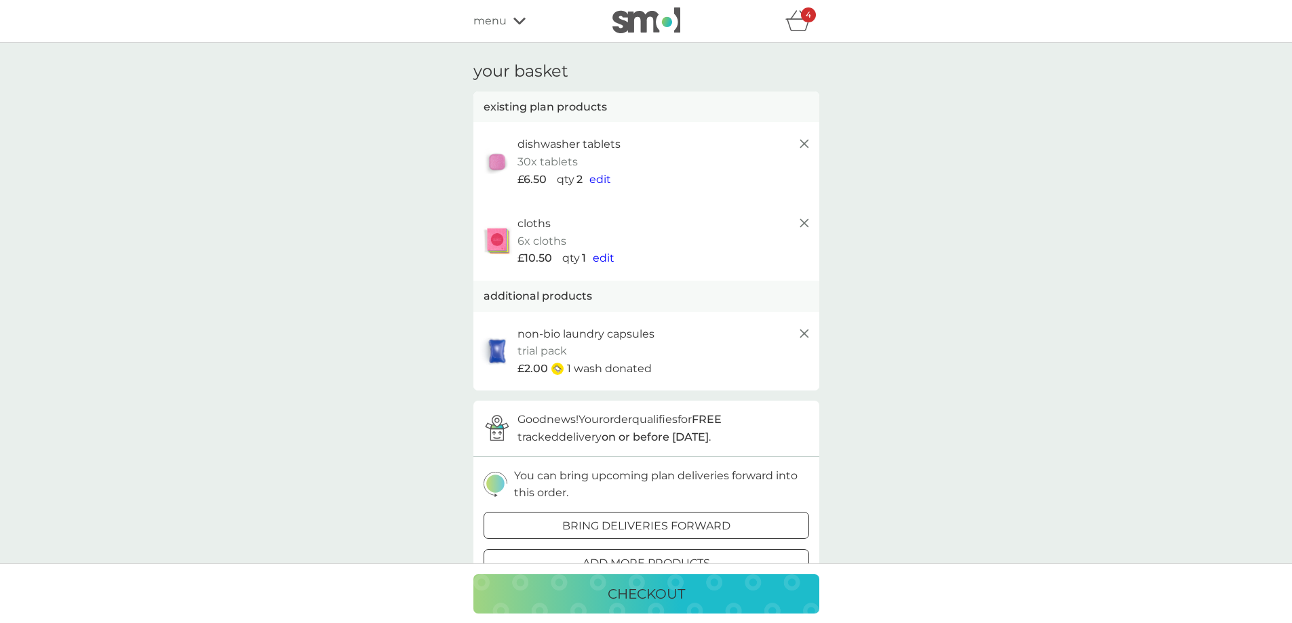
click at [656, 592] on p "checkout" at bounding box center [646, 594] width 77 height 22
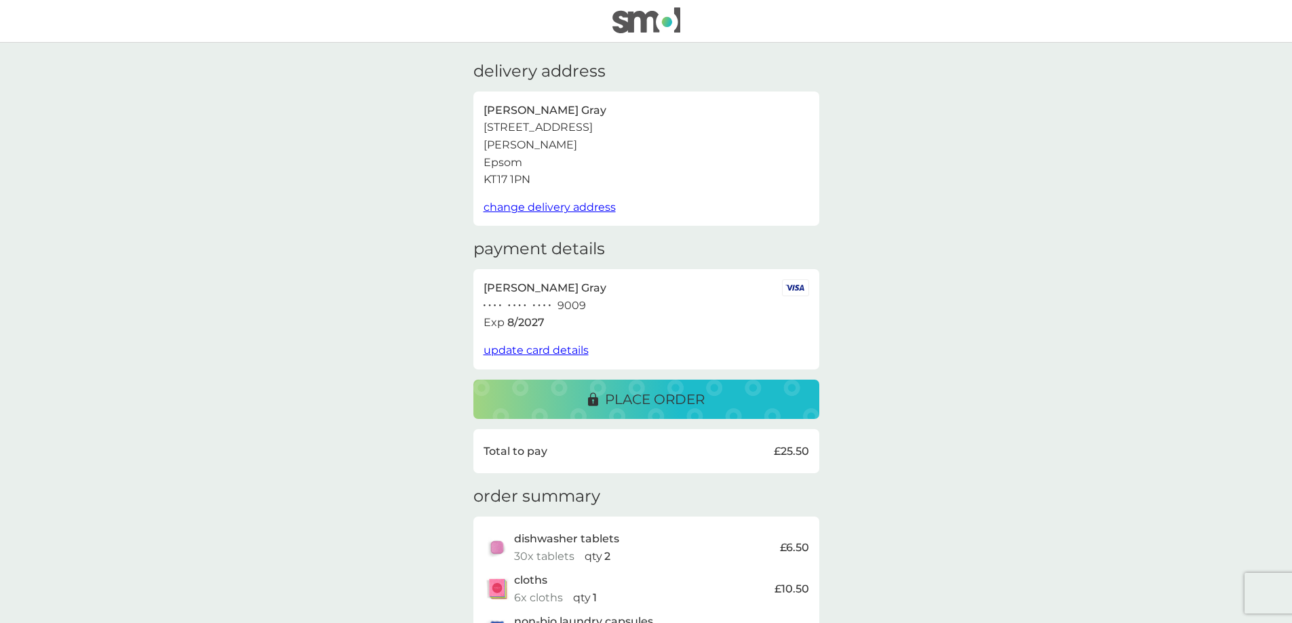
click at [644, 398] on p "place order" at bounding box center [655, 400] width 100 height 22
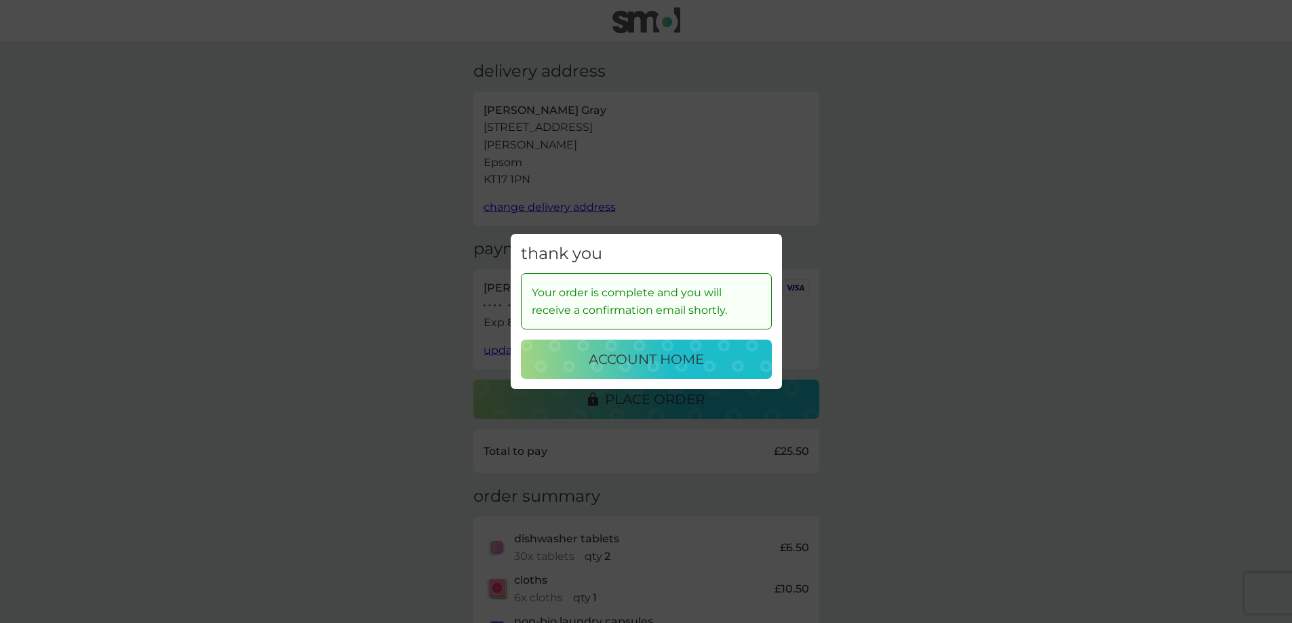
click at [642, 373] on button "account home" at bounding box center [646, 359] width 251 height 39
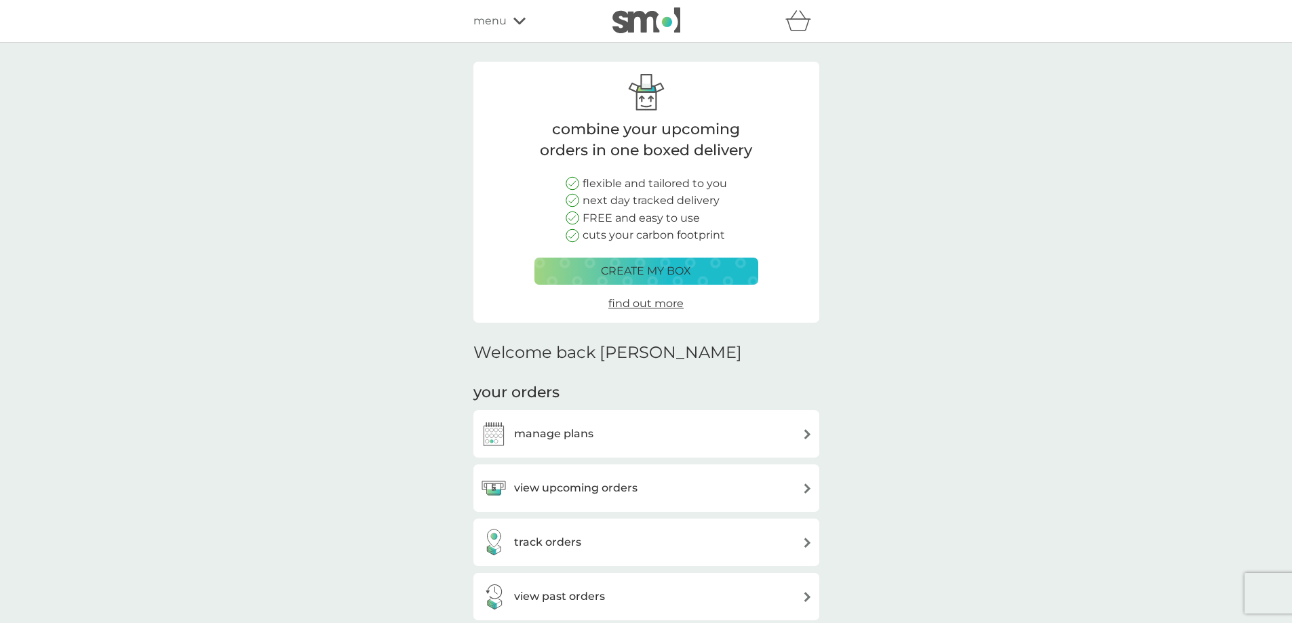
click at [796, 27] on icon "basket" at bounding box center [799, 20] width 26 height 21
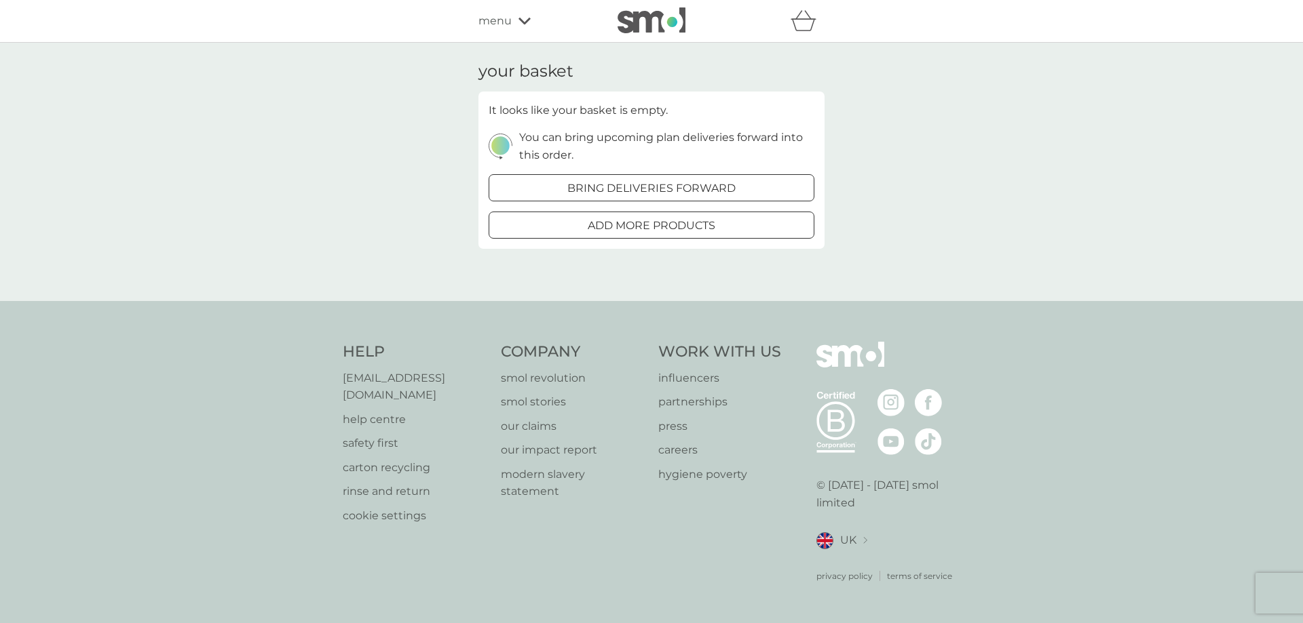
click at [523, 27] on div "menu" at bounding box center [535, 21] width 115 height 18
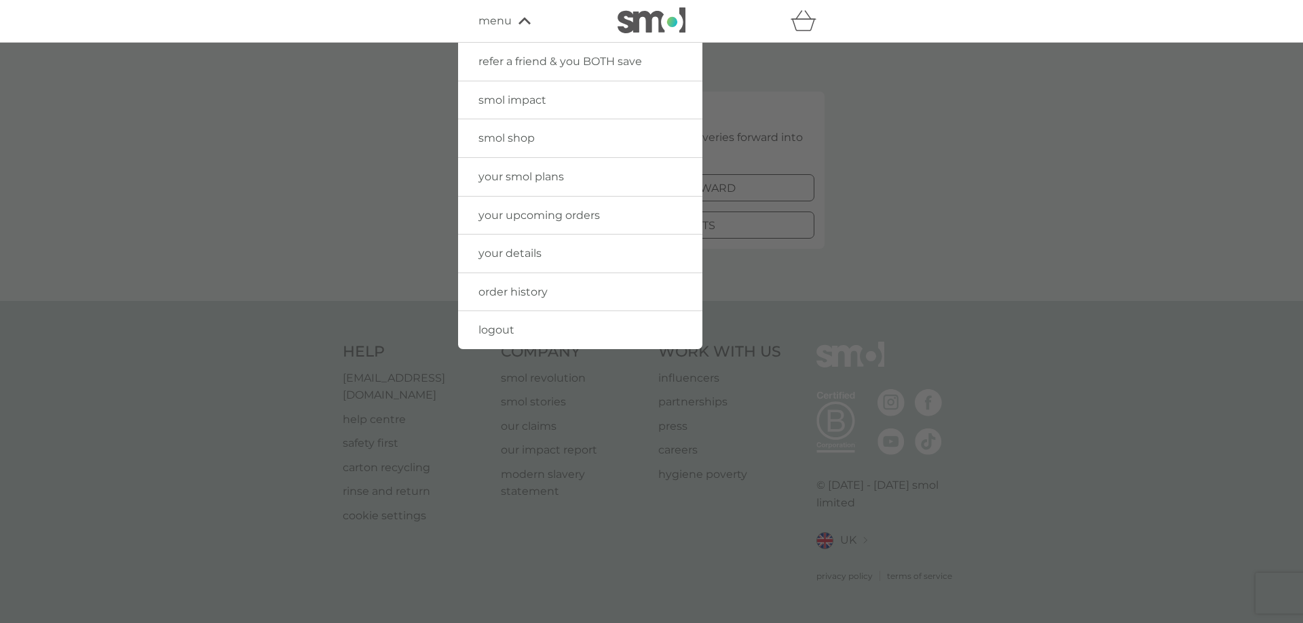
click at [496, 332] on span "logout" at bounding box center [496, 330] width 36 height 13
